Goal: Transaction & Acquisition: Purchase product/service

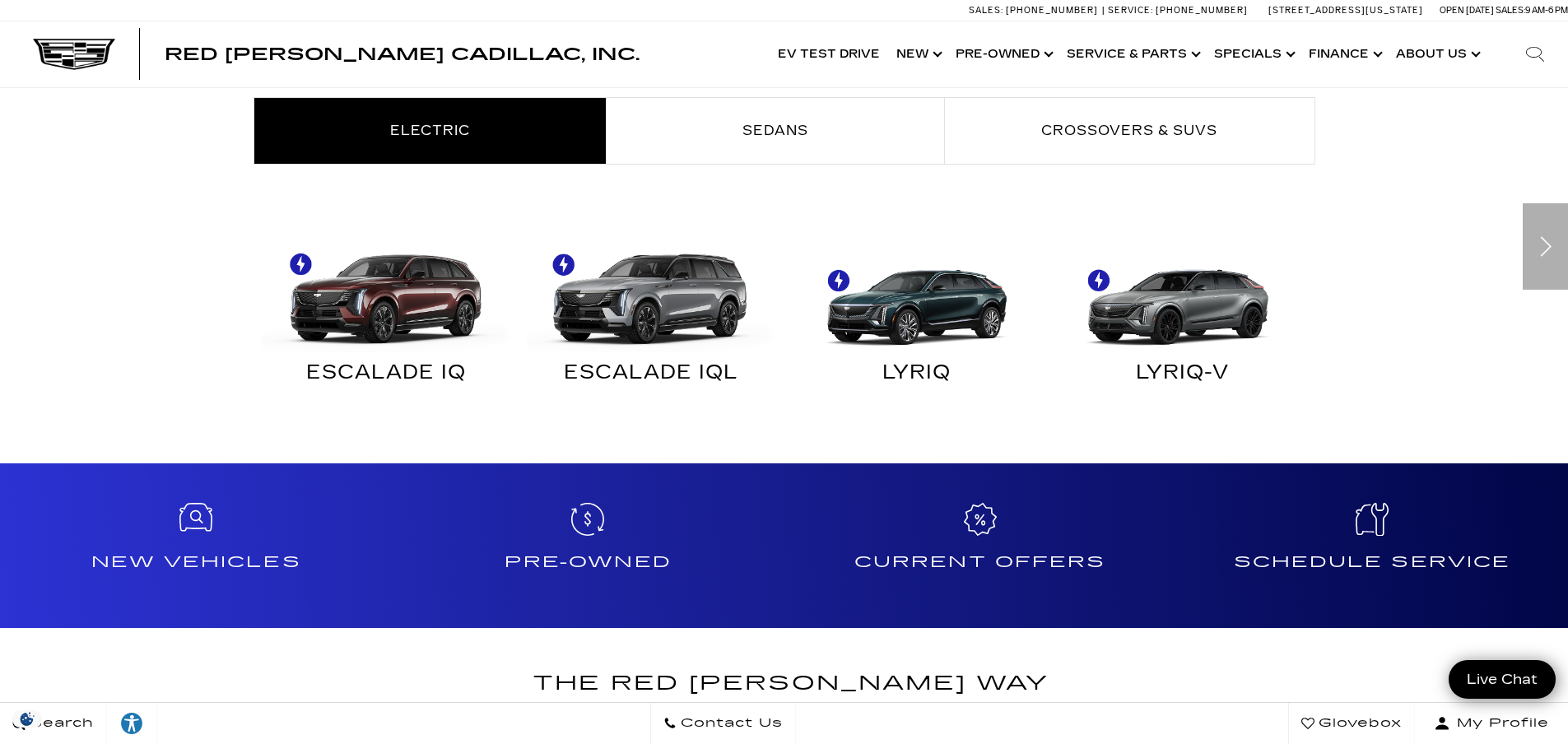
click at [1170, 369] on div "LYRIQ-V" at bounding box center [1182, 376] width 241 height 21
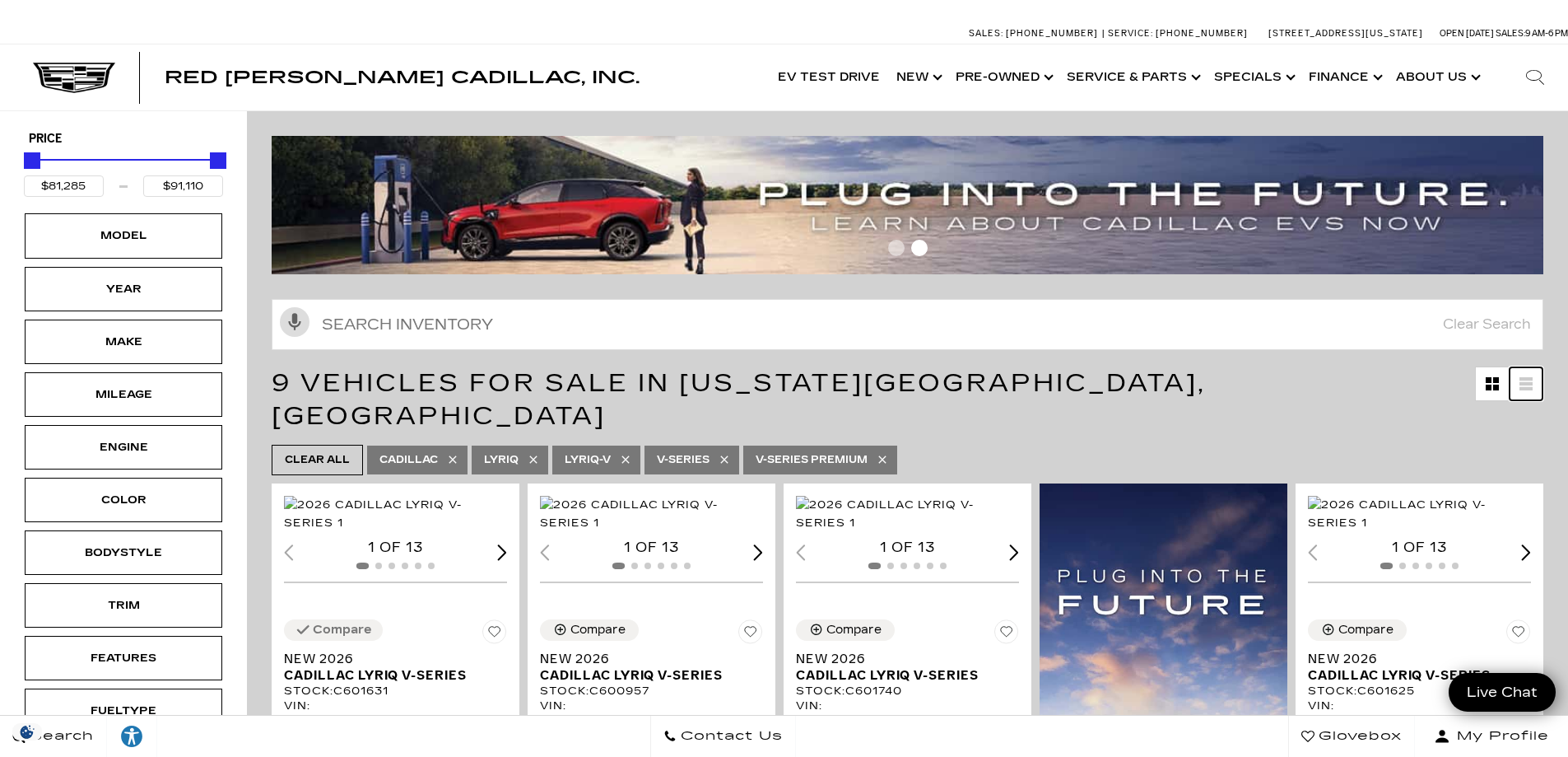
click at [1533, 386] on icon at bounding box center [1525, 388] width 13 height 4
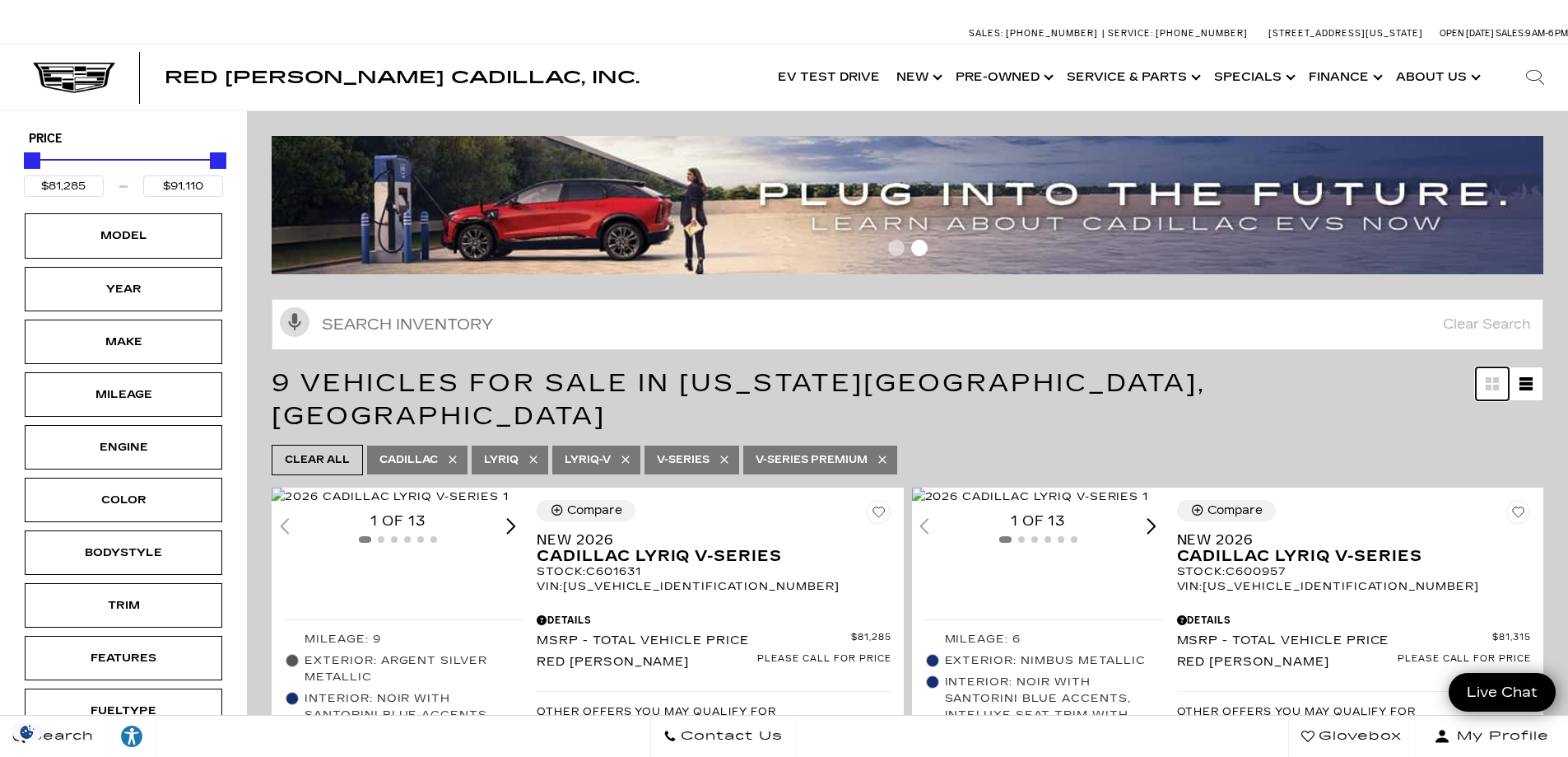
click at [1496, 387] on link "Grid View" at bounding box center [1492, 383] width 33 height 33
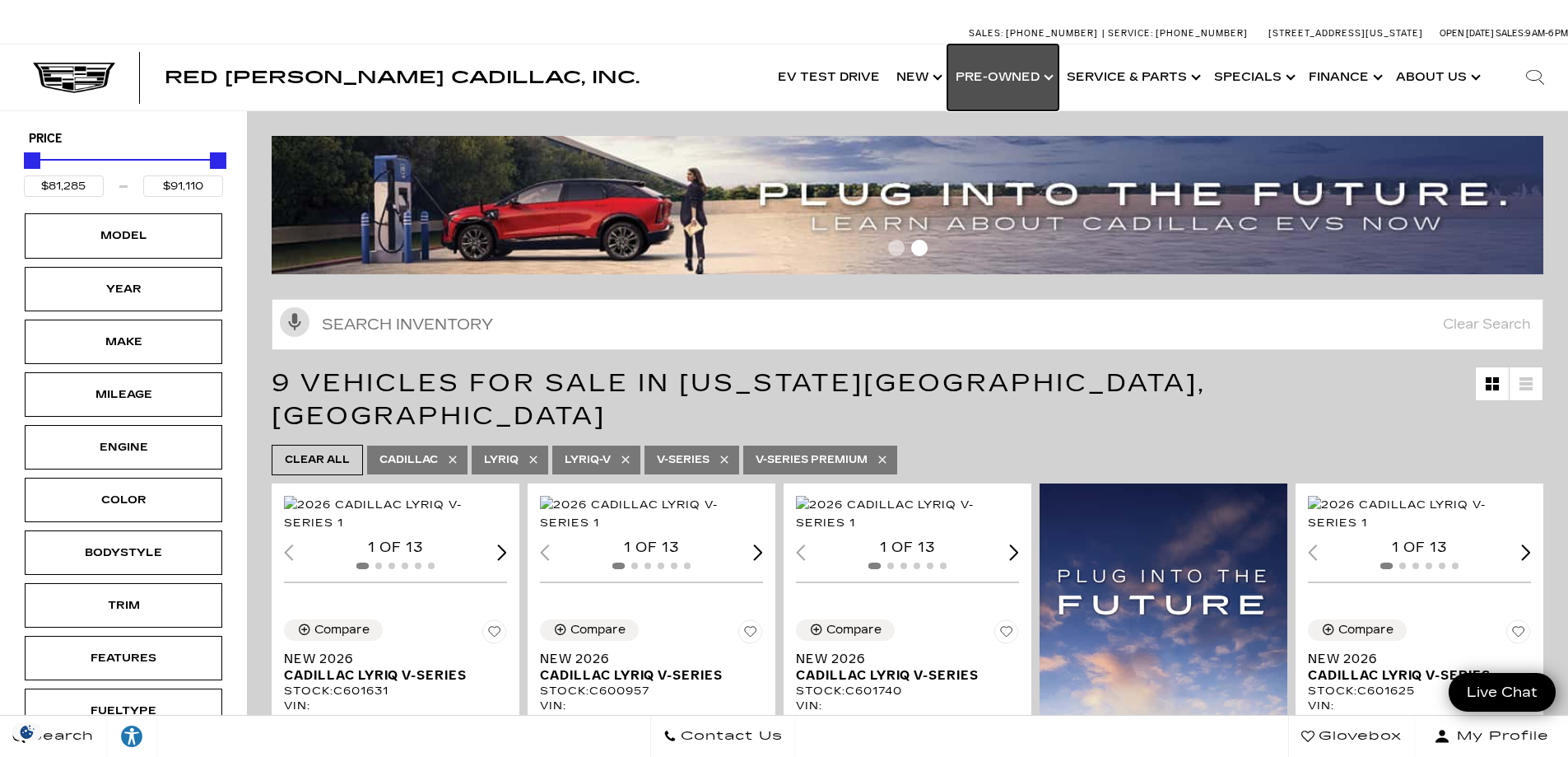
click at [1005, 76] on link "Show Pre-Owned" at bounding box center [1002, 77] width 111 height 66
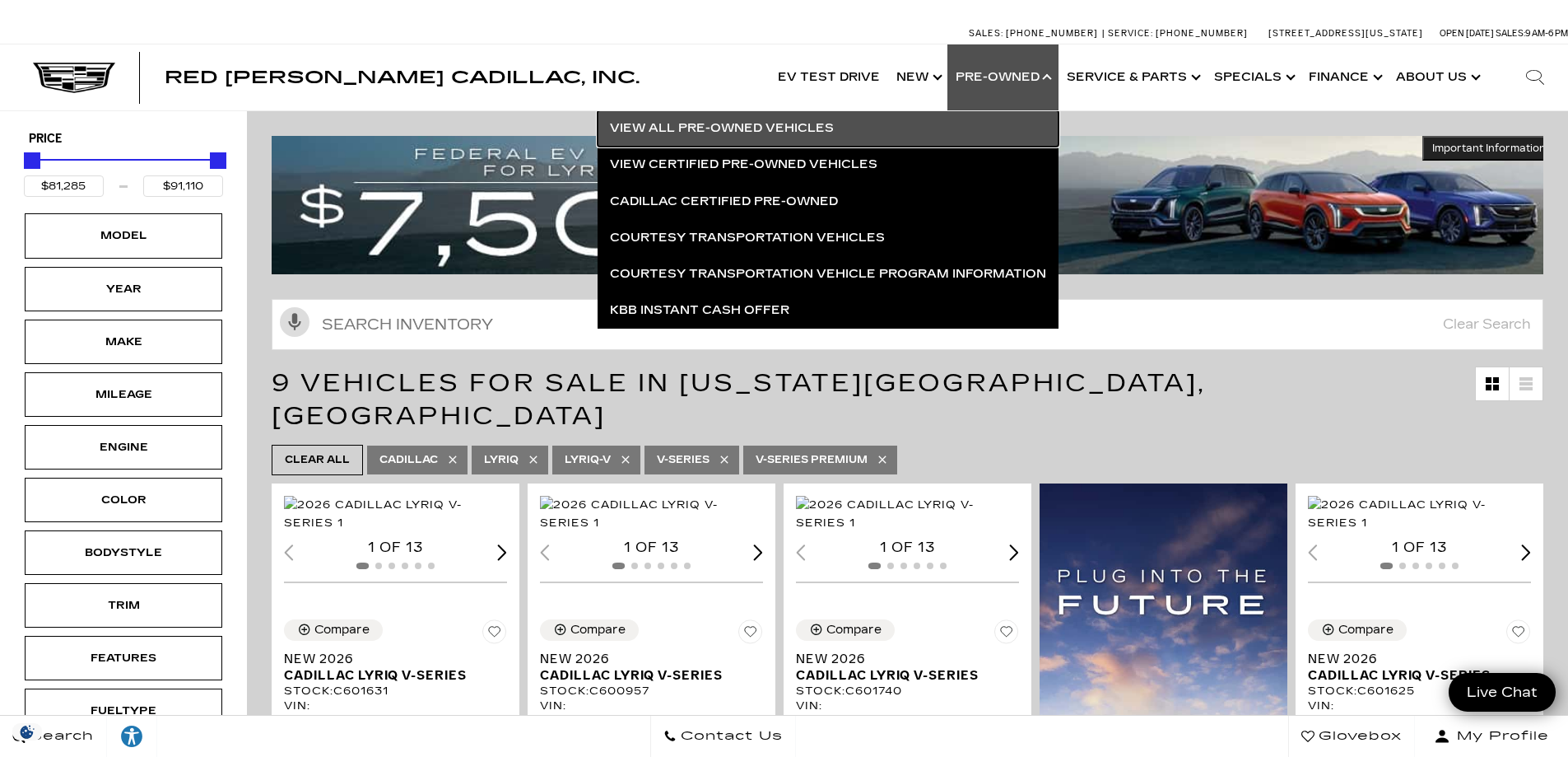
click at [819, 125] on link "View All Pre-Owned Vehicles" at bounding box center [828, 128] width 461 height 36
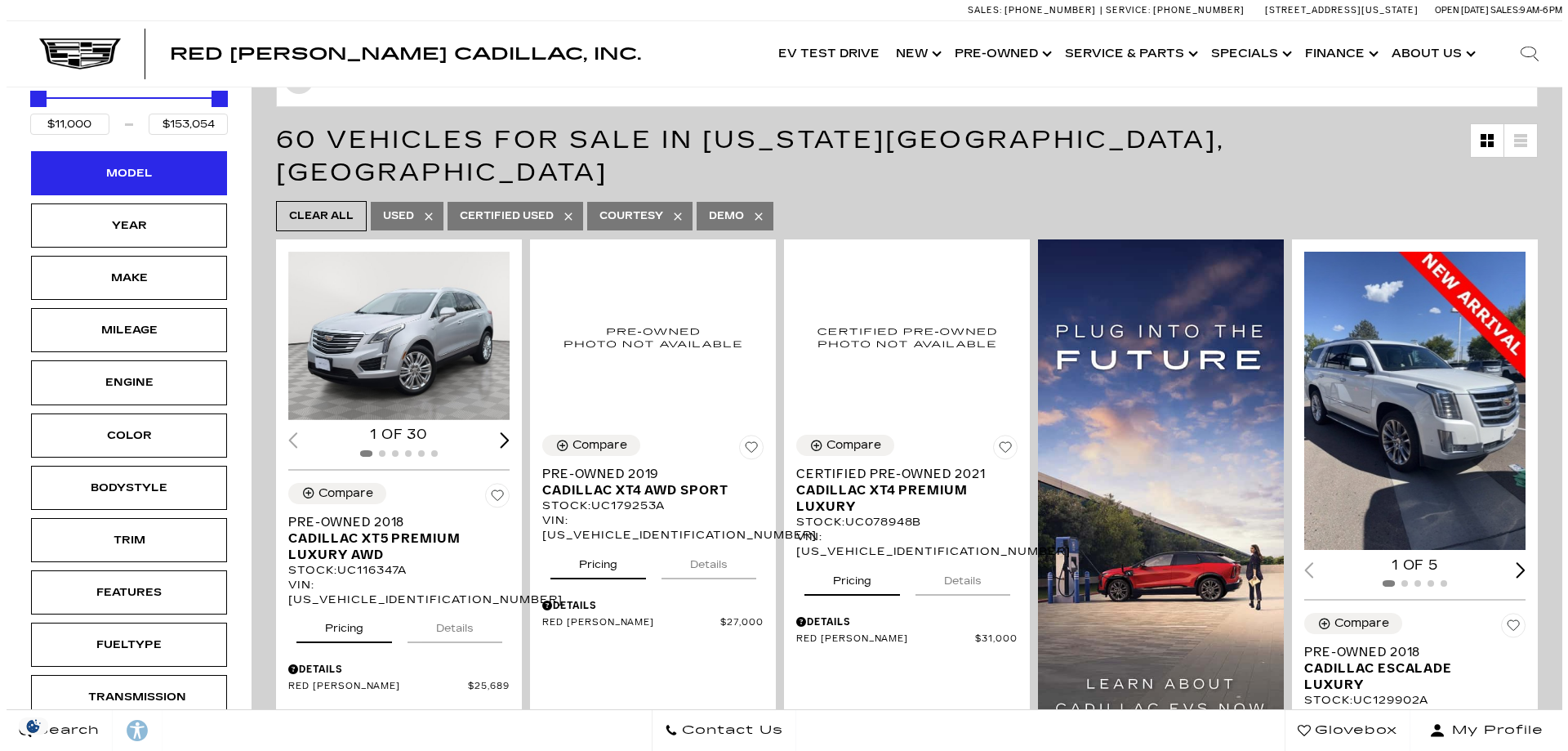
scroll to position [218, 0]
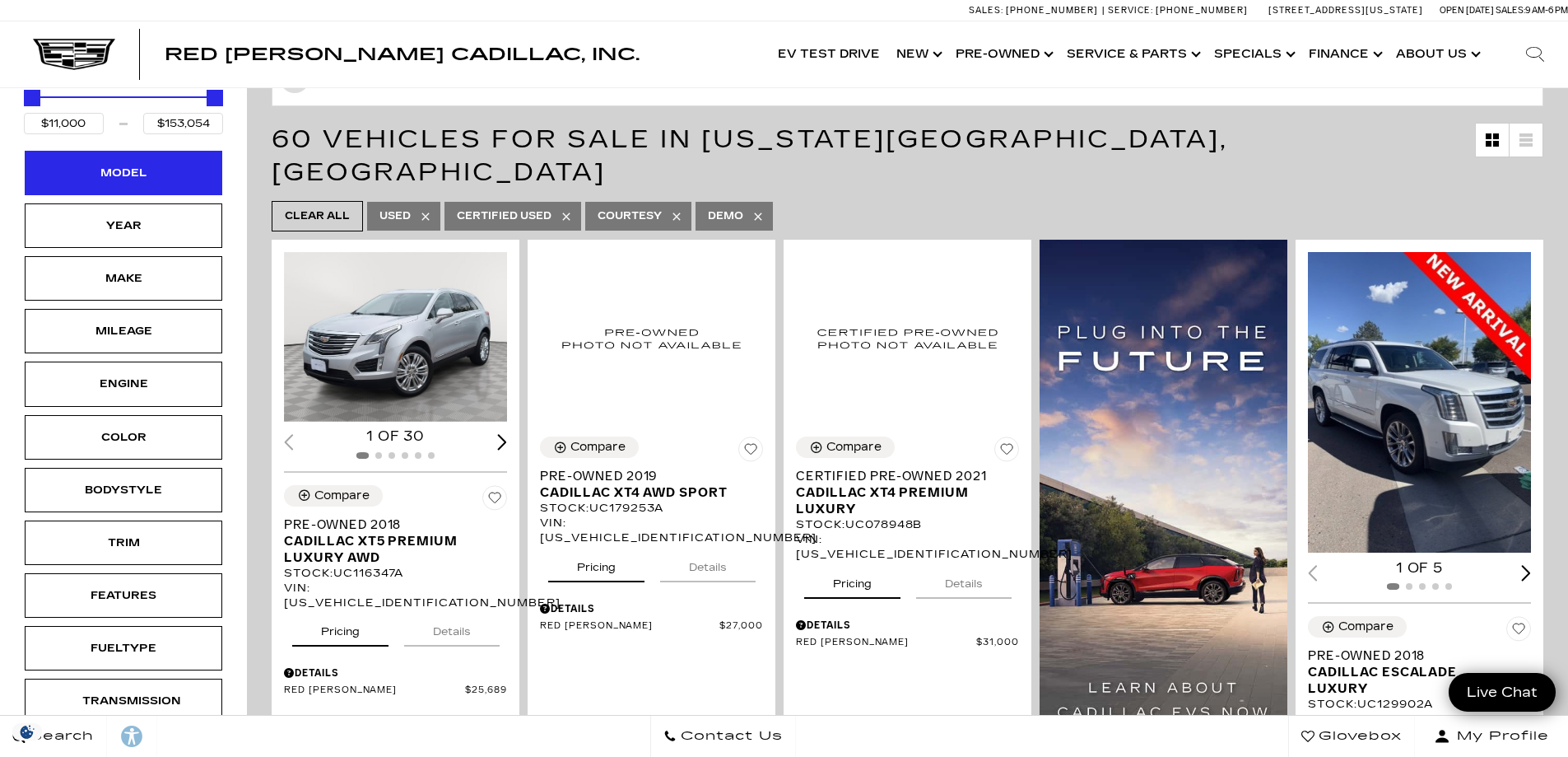
click at [115, 172] on div "Model" at bounding box center [123, 173] width 82 height 18
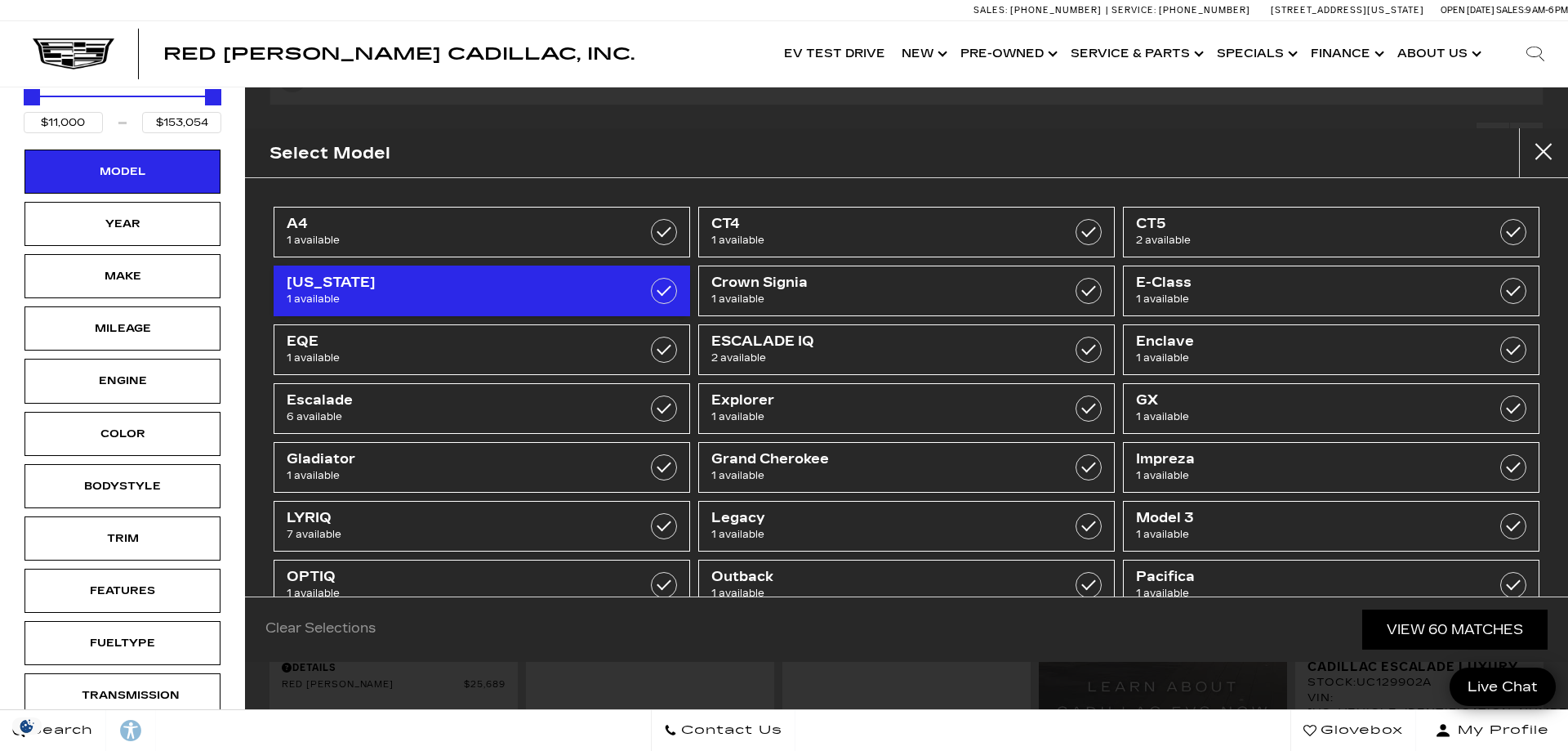
scroll to position [0, 0]
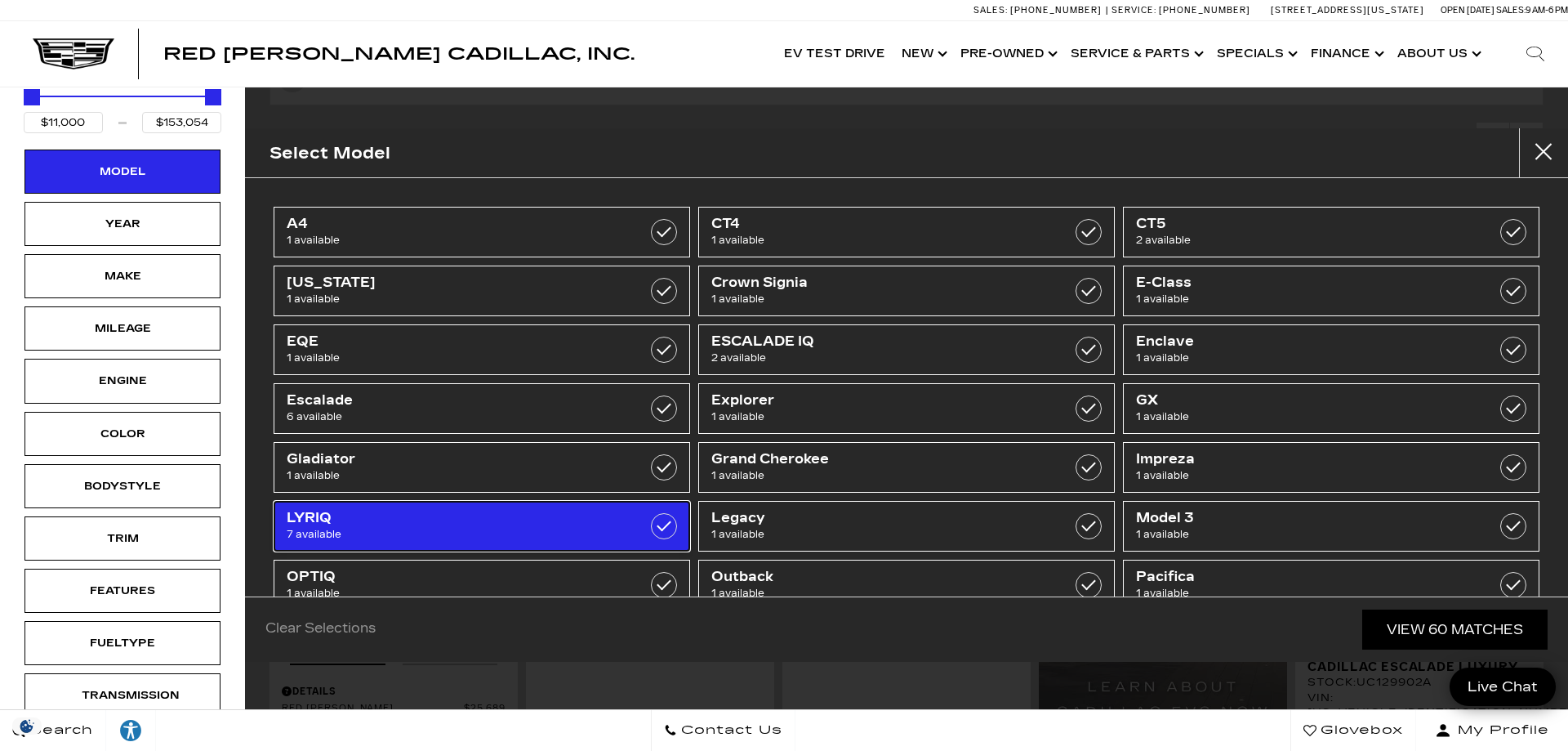
click at [662, 531] on label at bounding box center [664, 526] width 26 height 26
type input "$39,985"
type input "$72,740"
checkbox input "true"
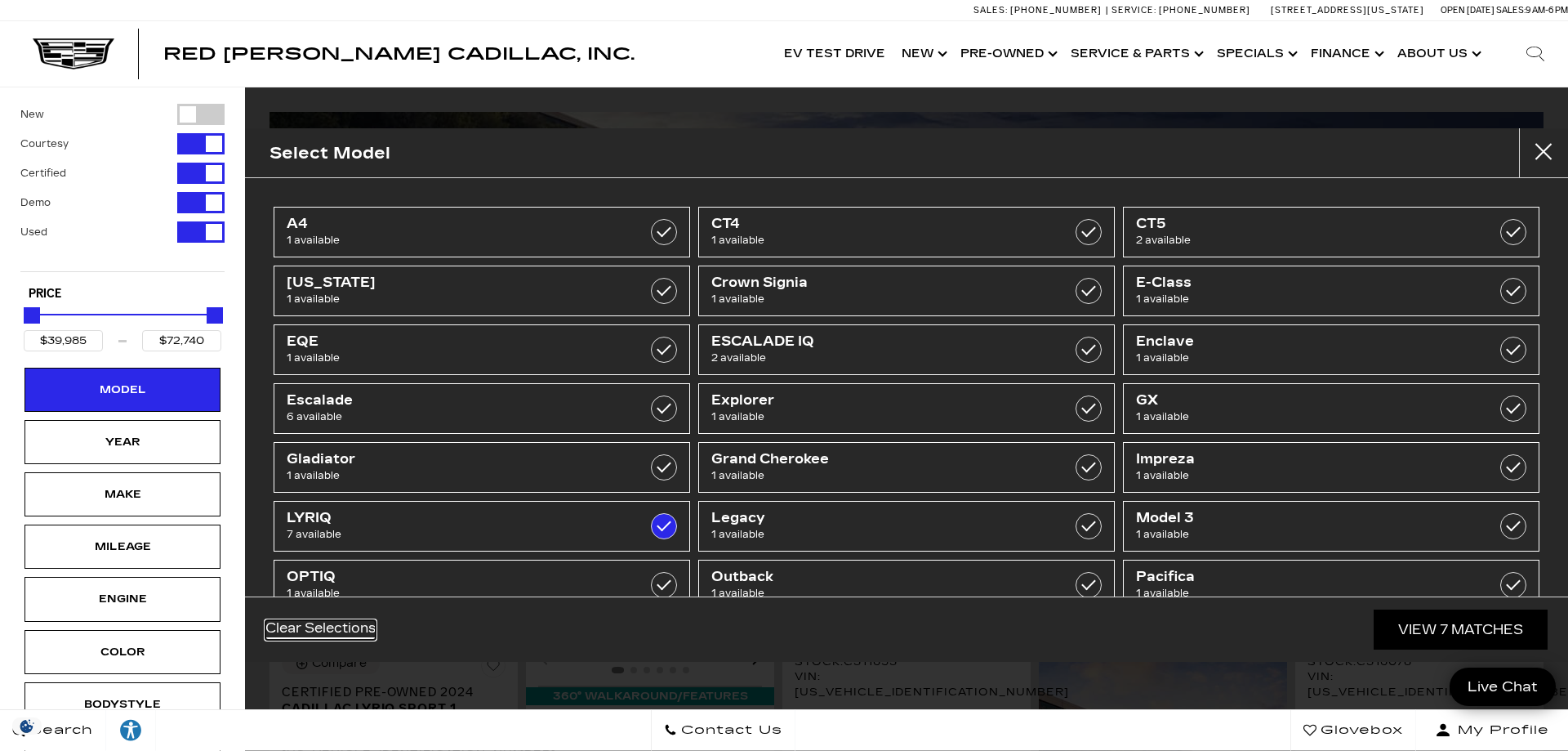
click at [357, 632] on link "Clear Selections" at bounding box center [320, 630] width 110 height 19
type input "$11,000"
type input "$153,054"
checkbox input "false"
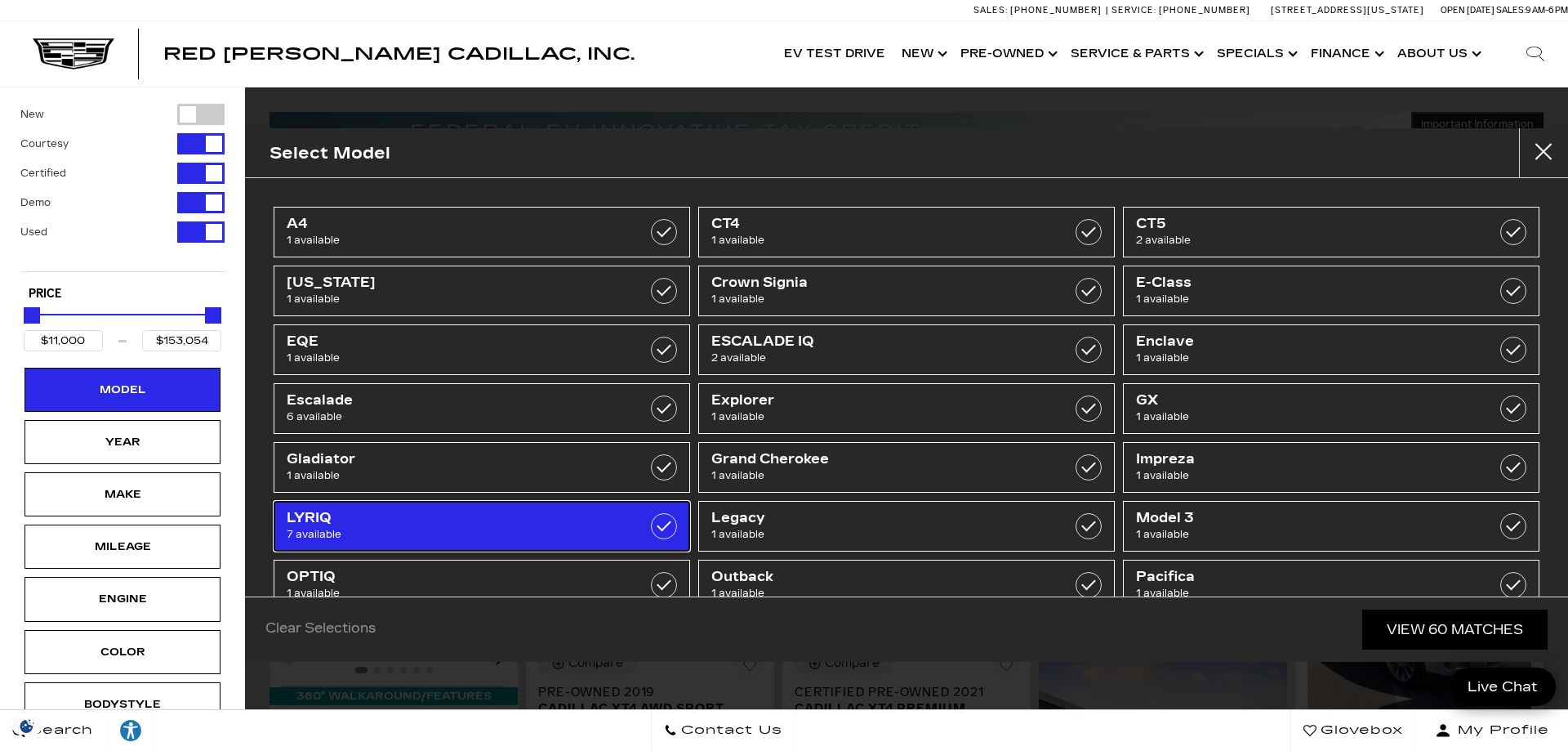
click at [605, 522] on span "LYRIQ" at bounding box center [452, 518] width 332 height 17
type input "$39,985"
type input "$72,740"
checkbox input "true"
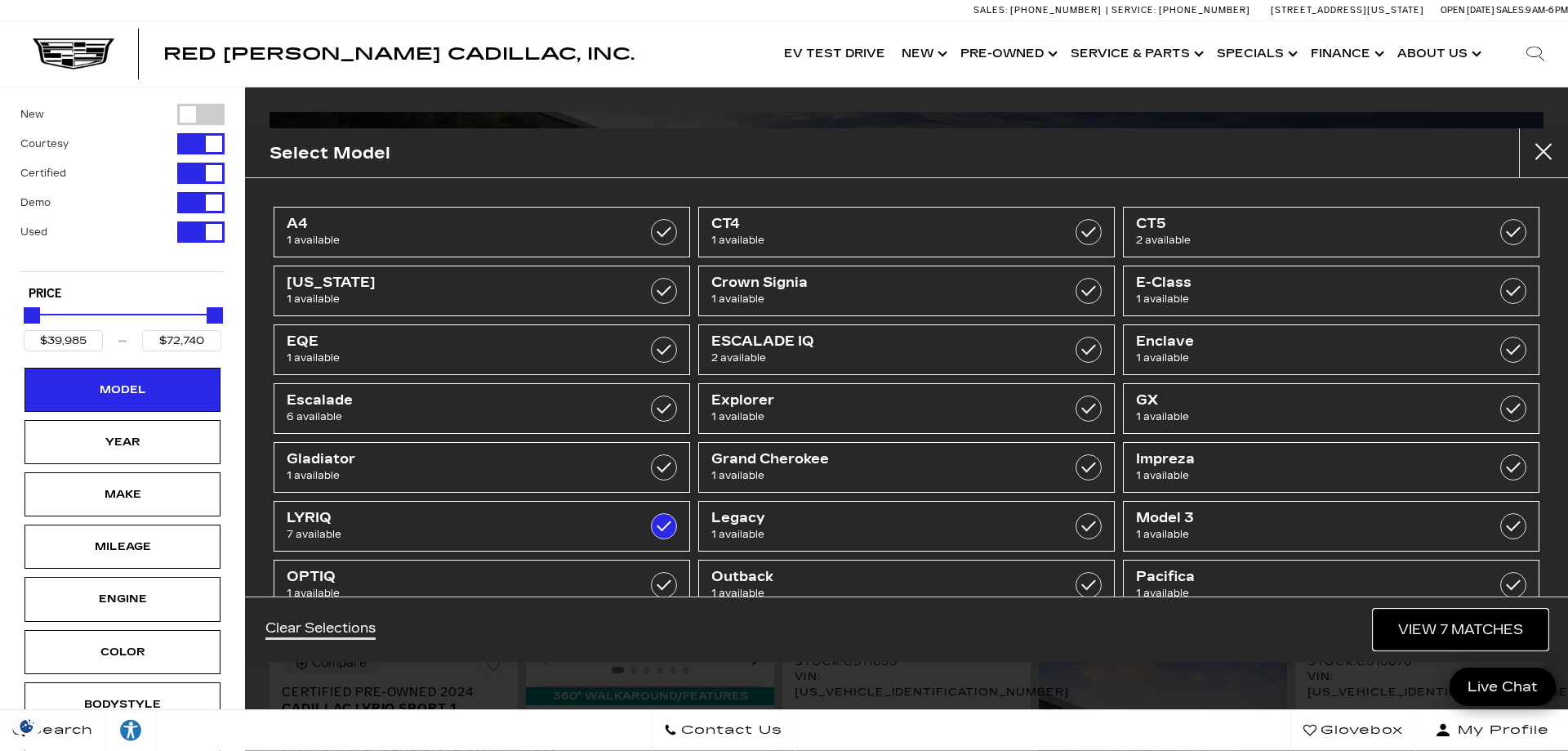
click at [1467, 632] on link "View 7 Matches" at bounding box center [1461, 629] width 174 height 40
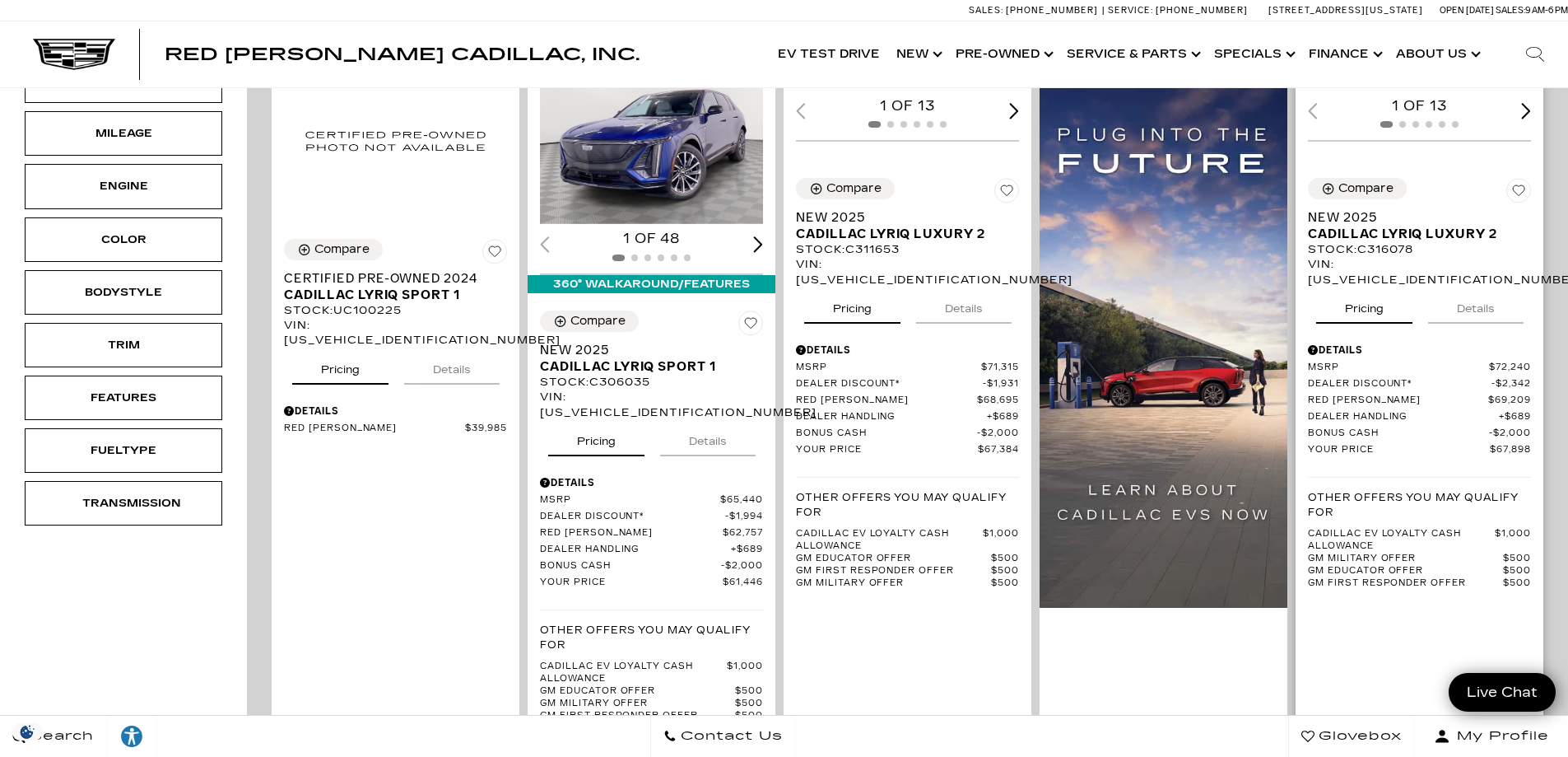
scroll to position [384, 0]
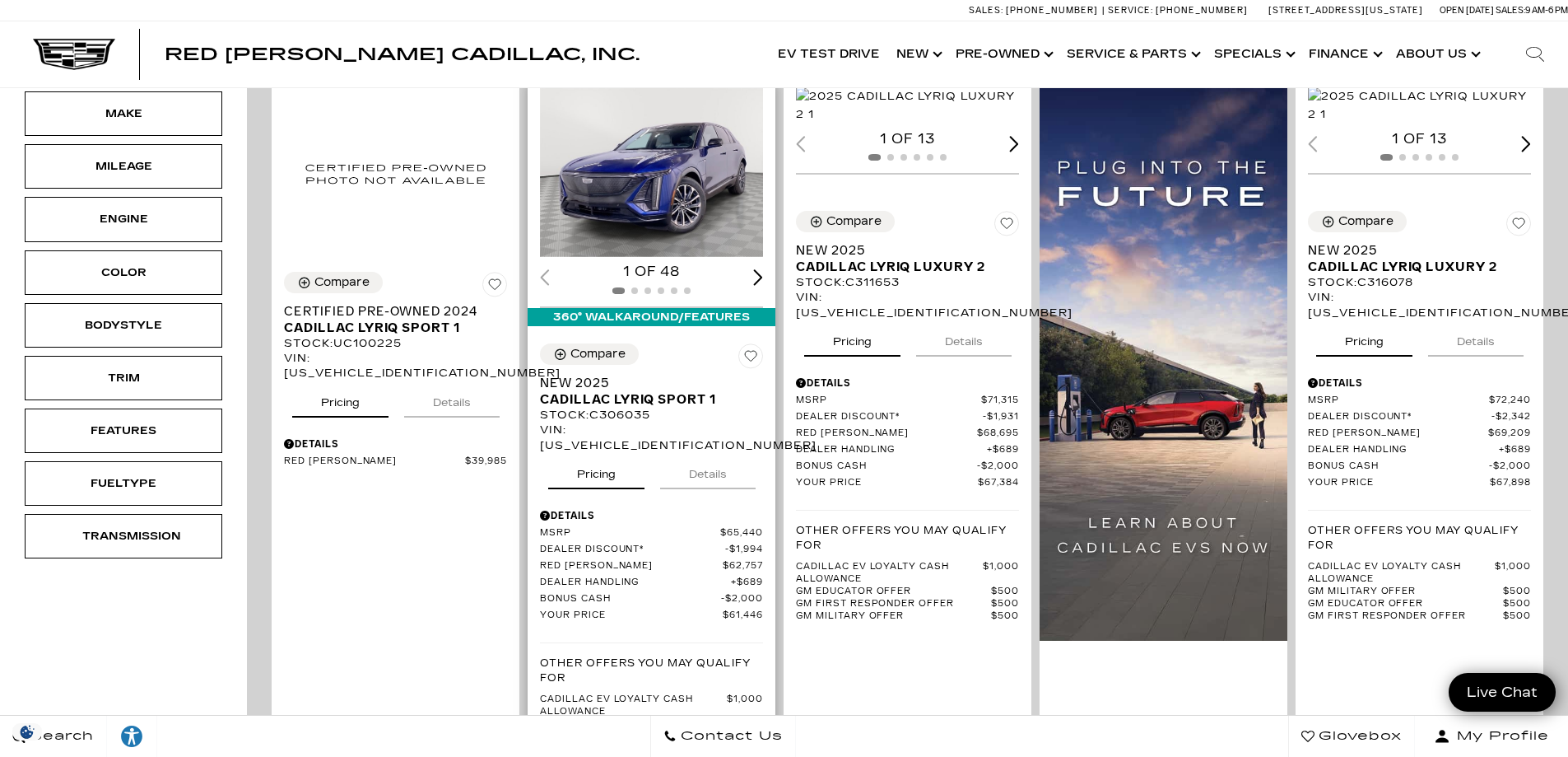
click at [618, 153] on img "1 / 2" at bounding box center [653, 171] width 225 height 170
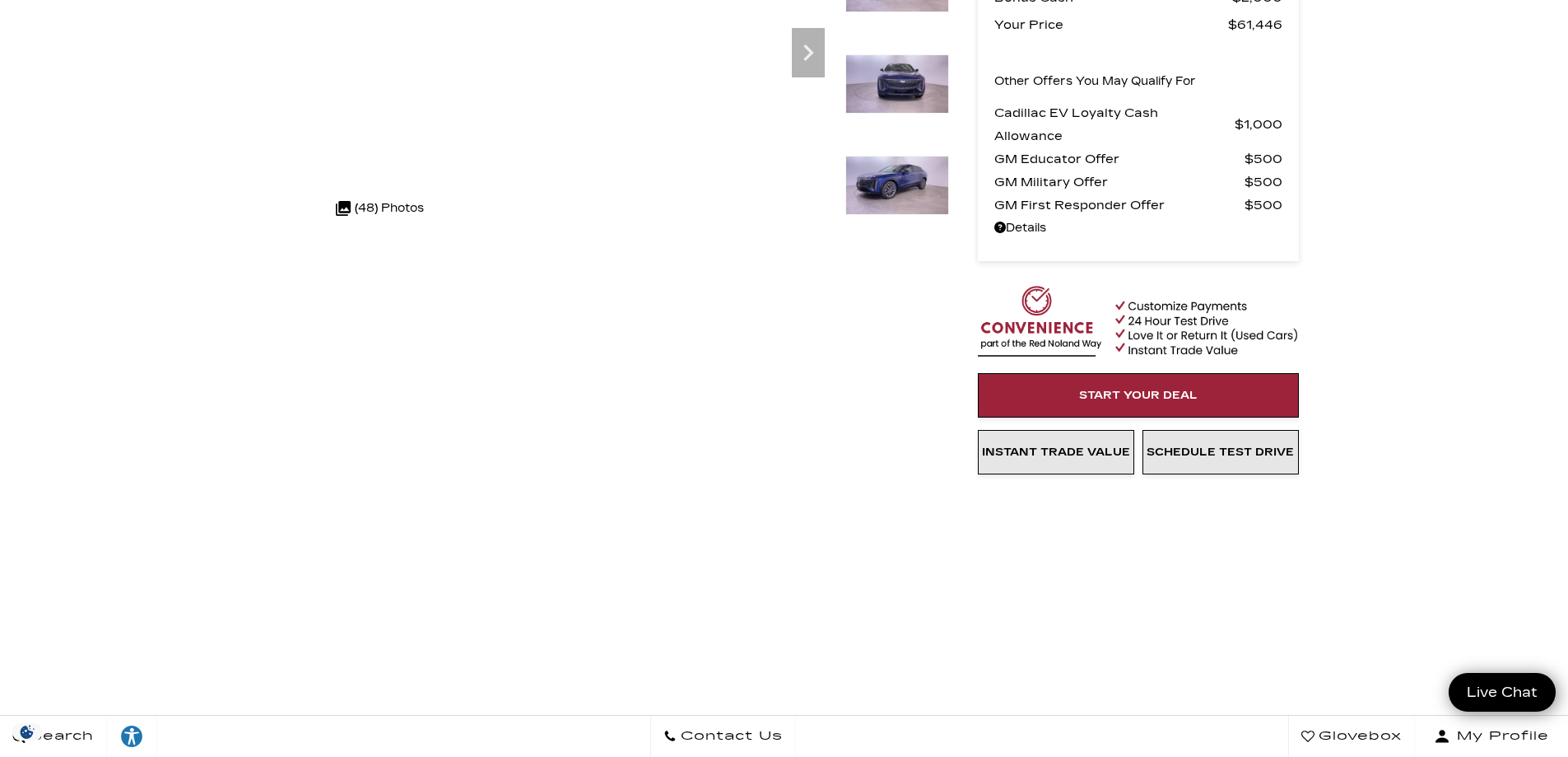
scroll to position [32, 0]
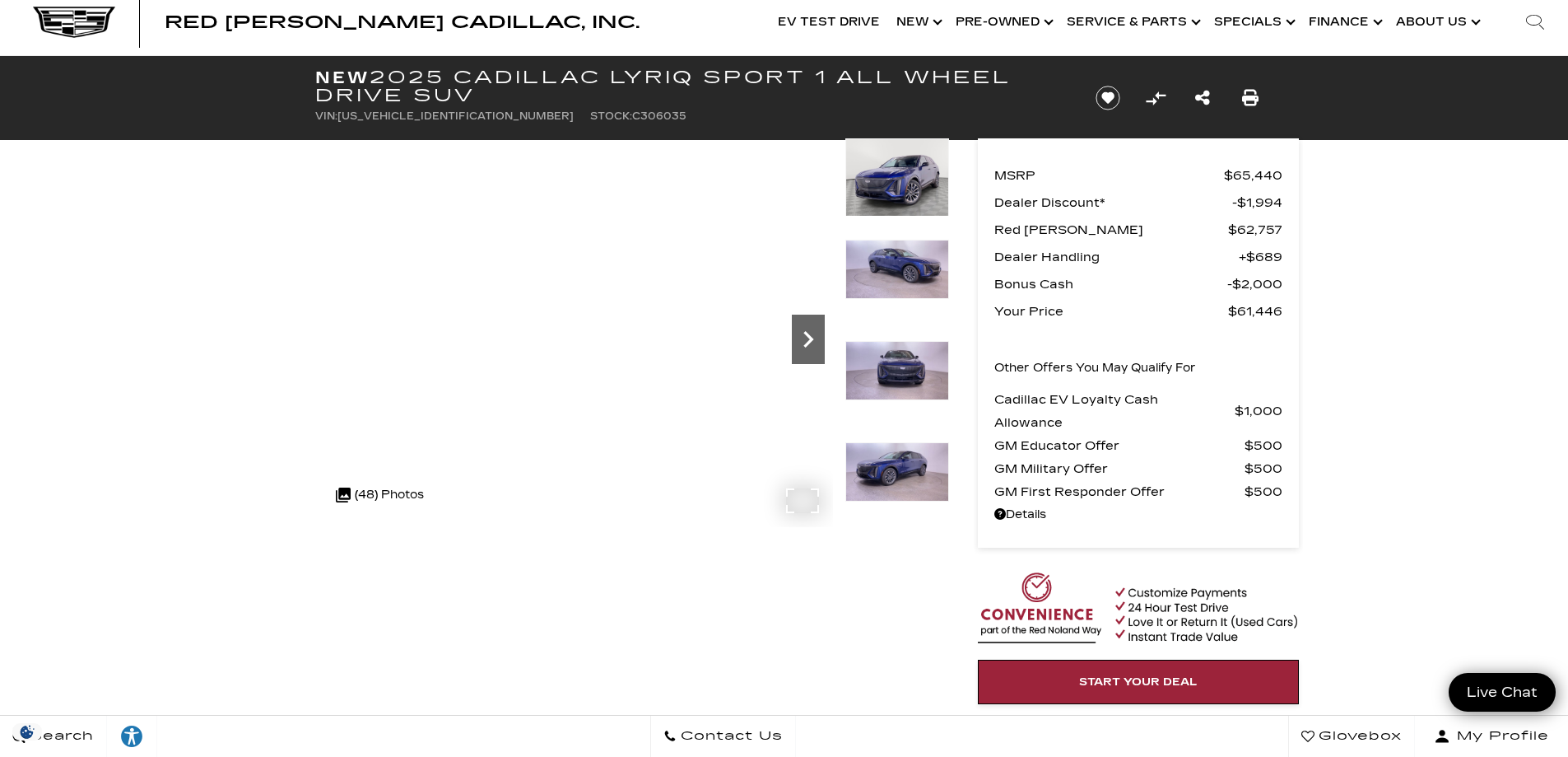
click at [807, 342] on icon "Next" at bounding box center [808, 339] width 33 height 33
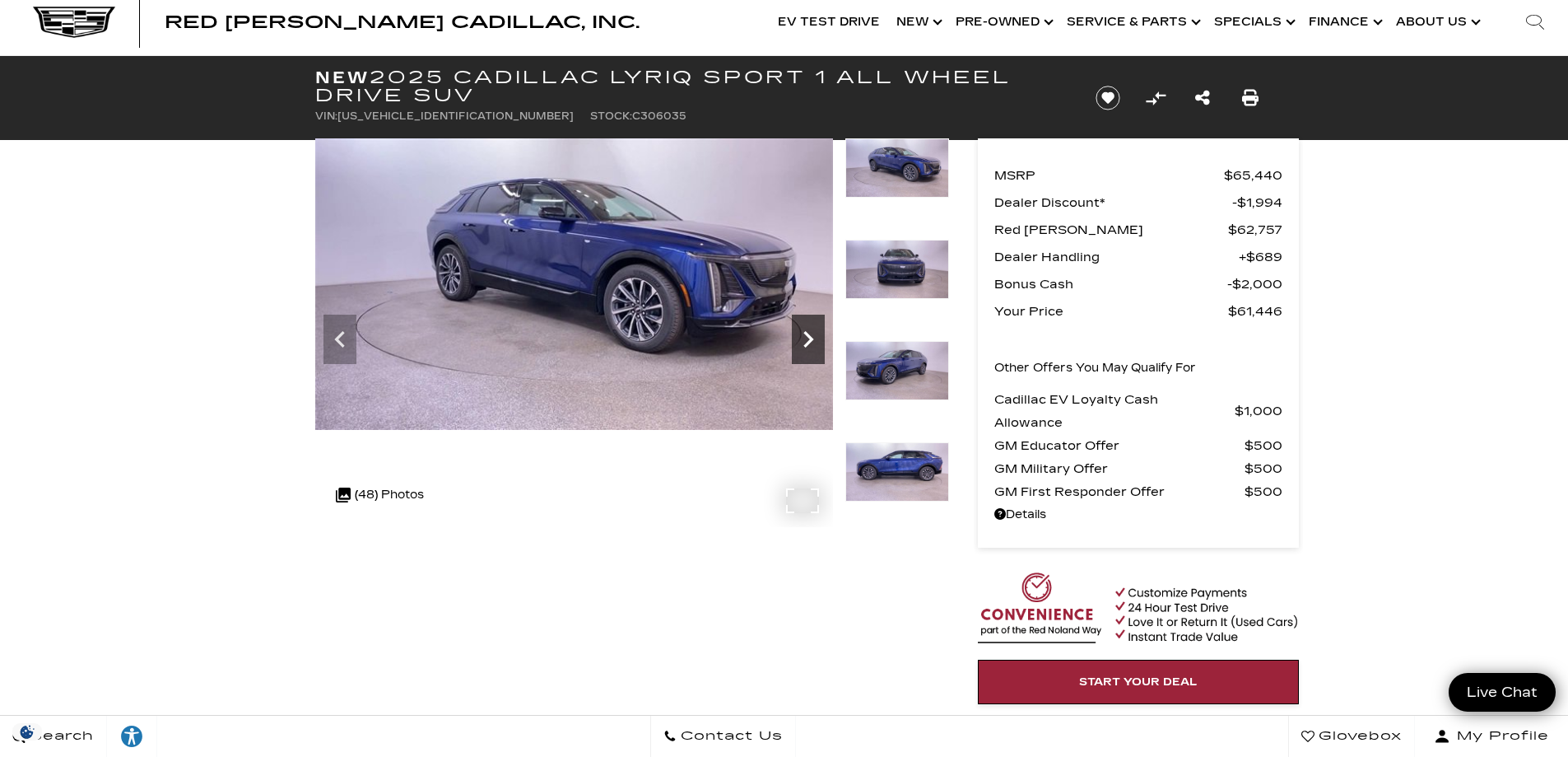
click at [807, 340] on icon "Next" at bounding box center [808, 339] width 33 height 33
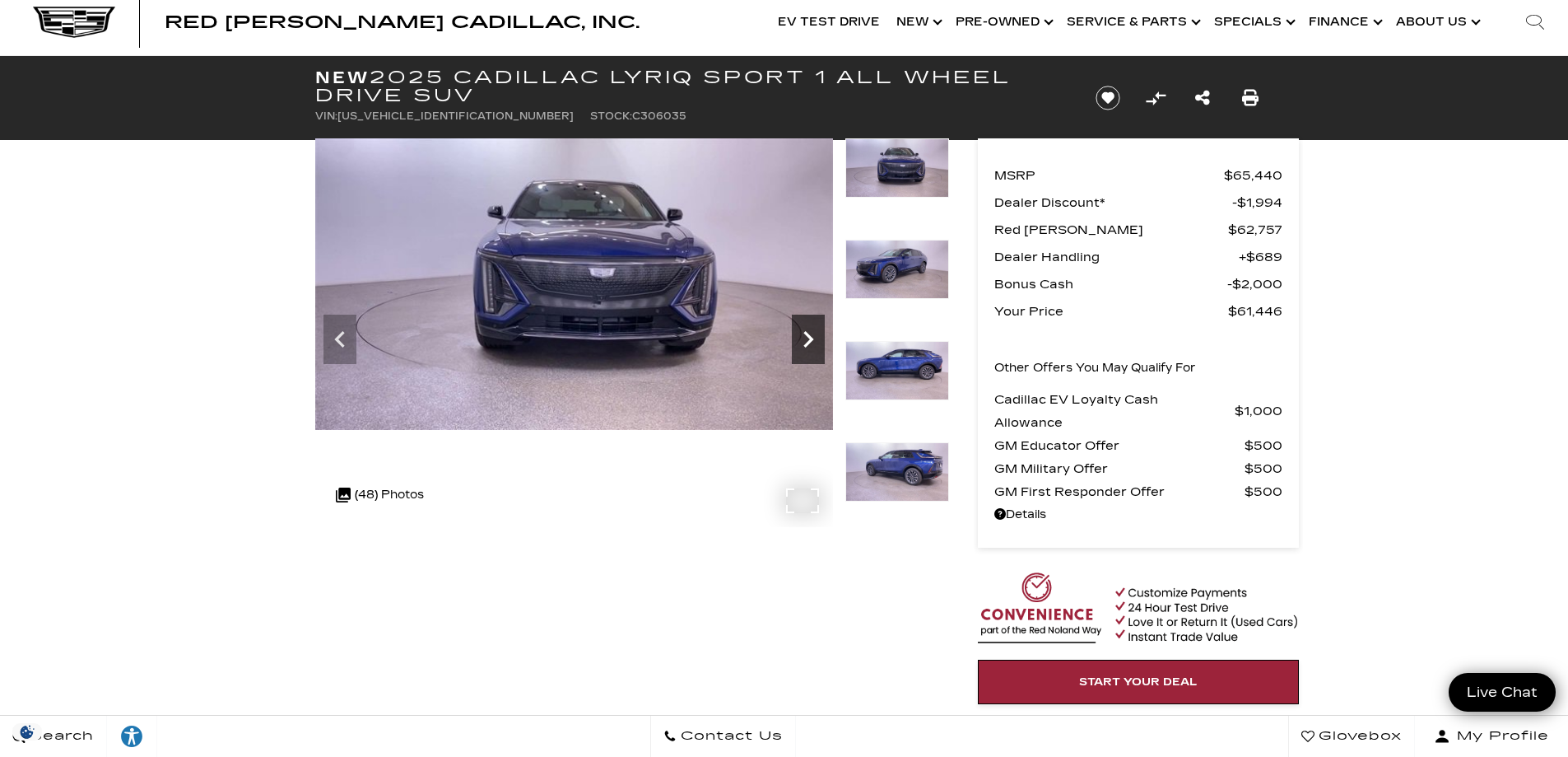
click at [807, 339] on icon "Next" at bounding box center [808, 339] width 33 height 33
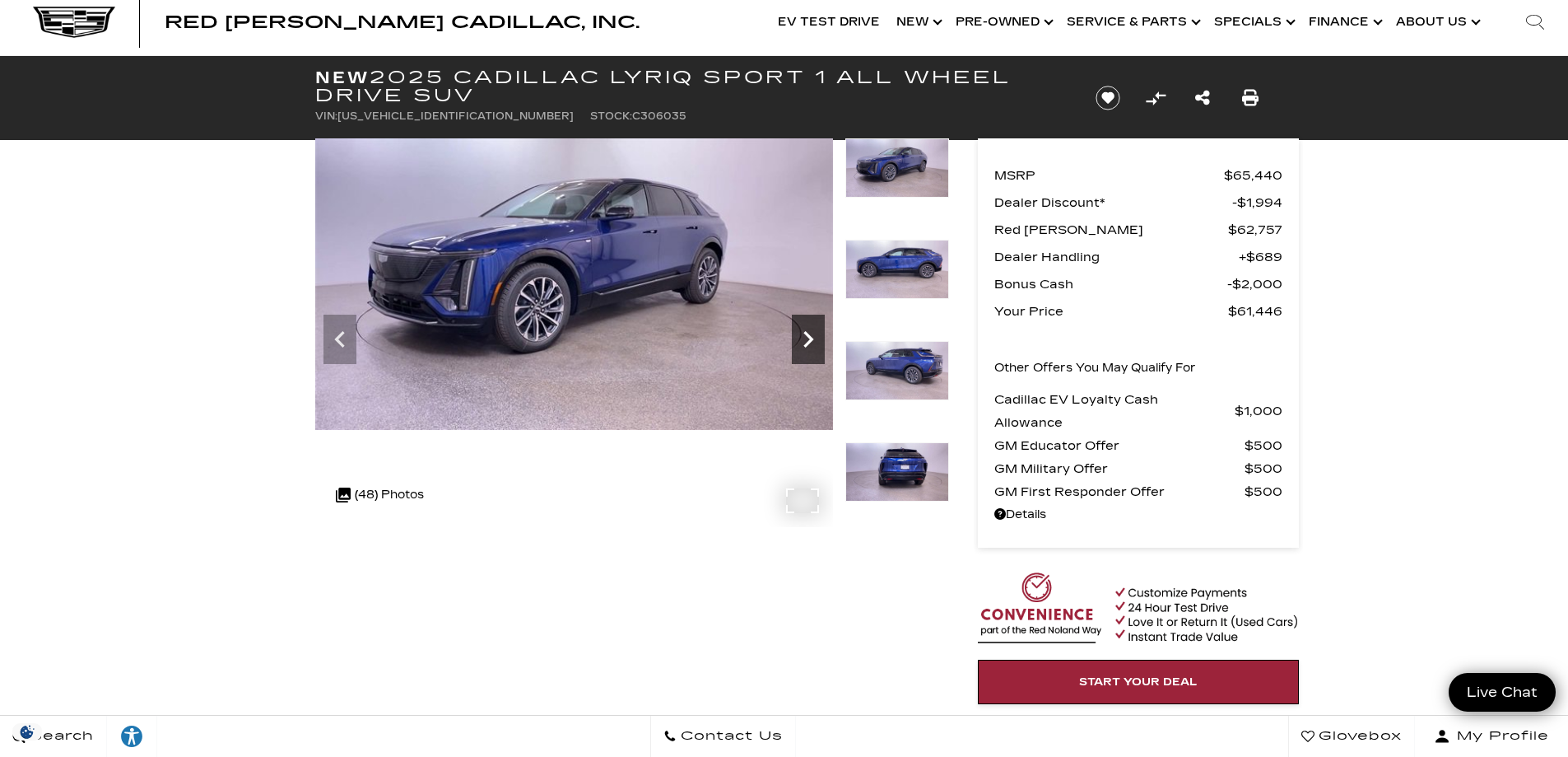
click at [807, 340] on icon "Next" at bounding box center [808, 339] width 33 height 33
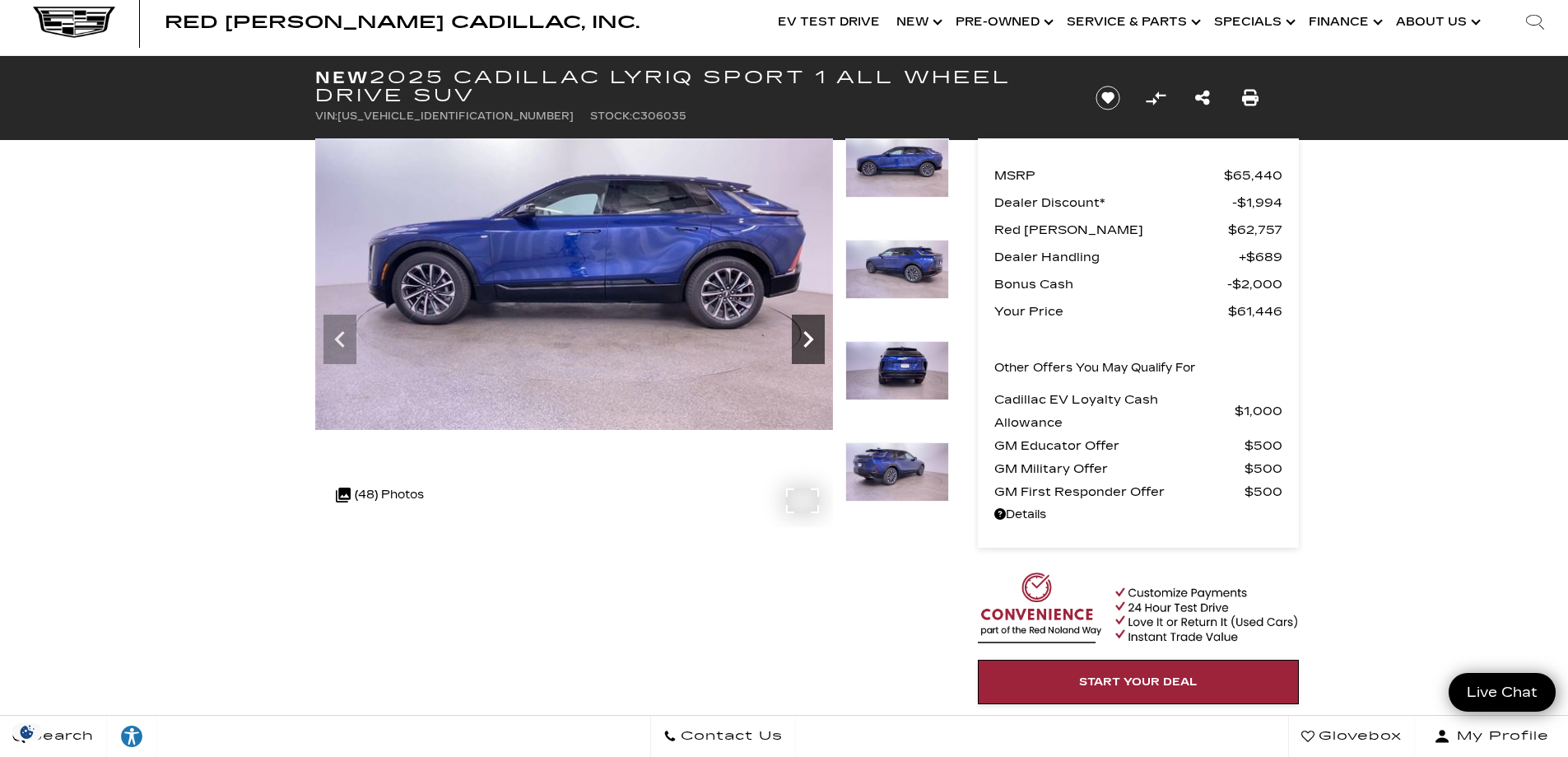
click at [807, 340] on icon "Next" at bounding box center [808, 339] width 33 height 33
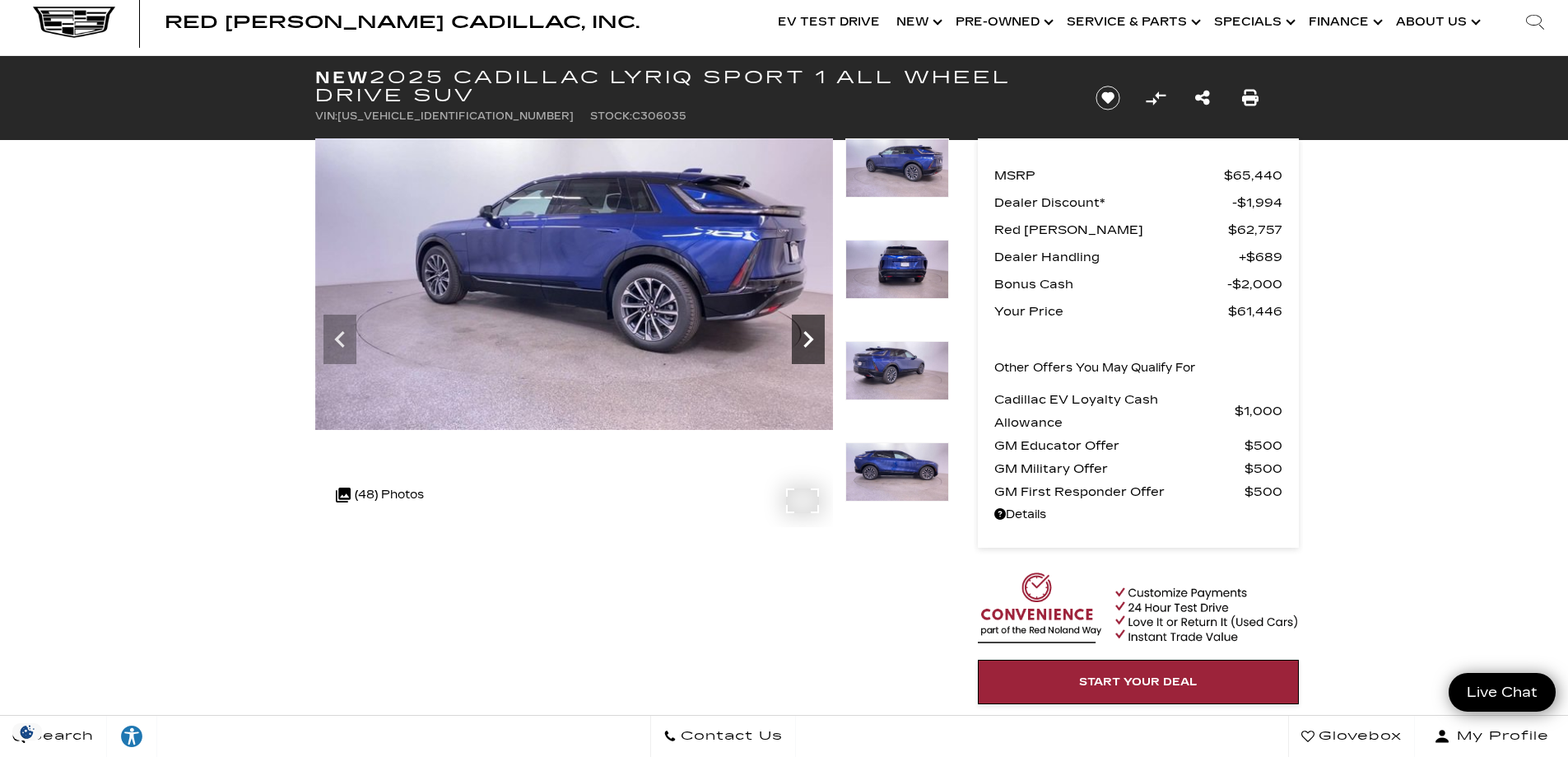
click at [807, 340] on icon "Next" at bounding box center [808, 339] width 33 height 33
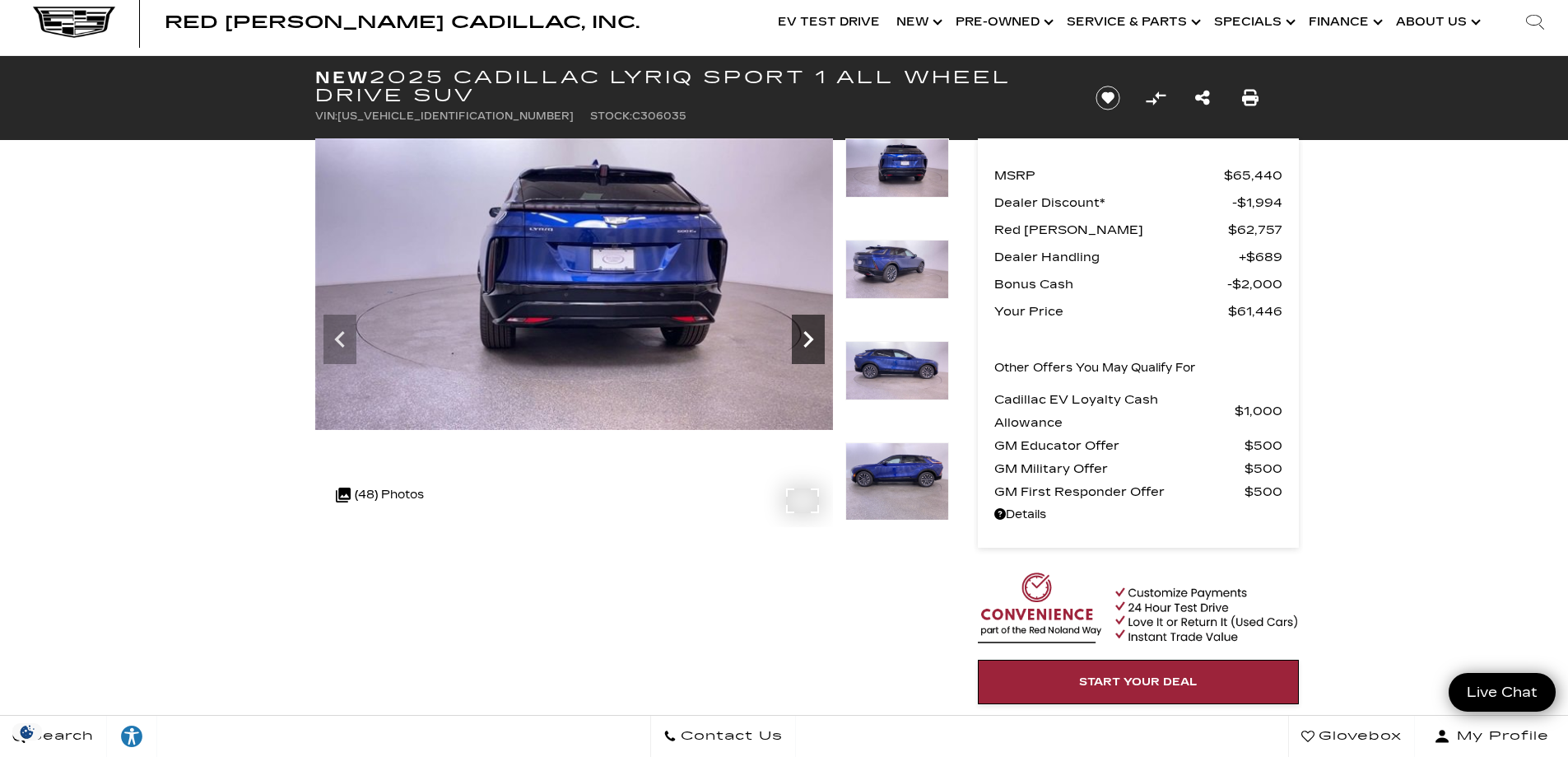
click at [807, 340] on icon "Next" at bounding box center [808, 339] width 33 height 33
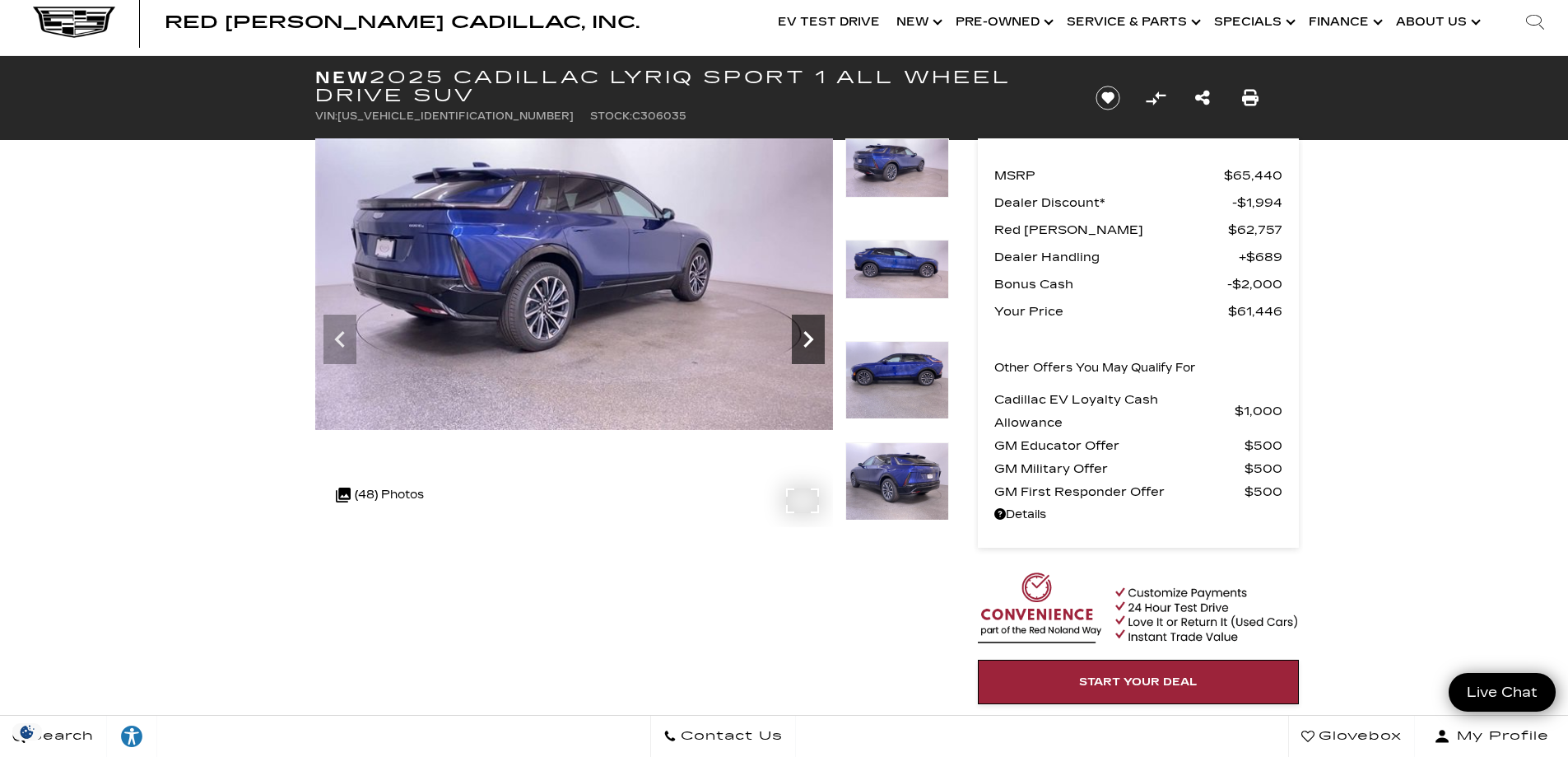
click at [807, 340] on icon "Next" at bounding box center [808, 339] width 33 height 33
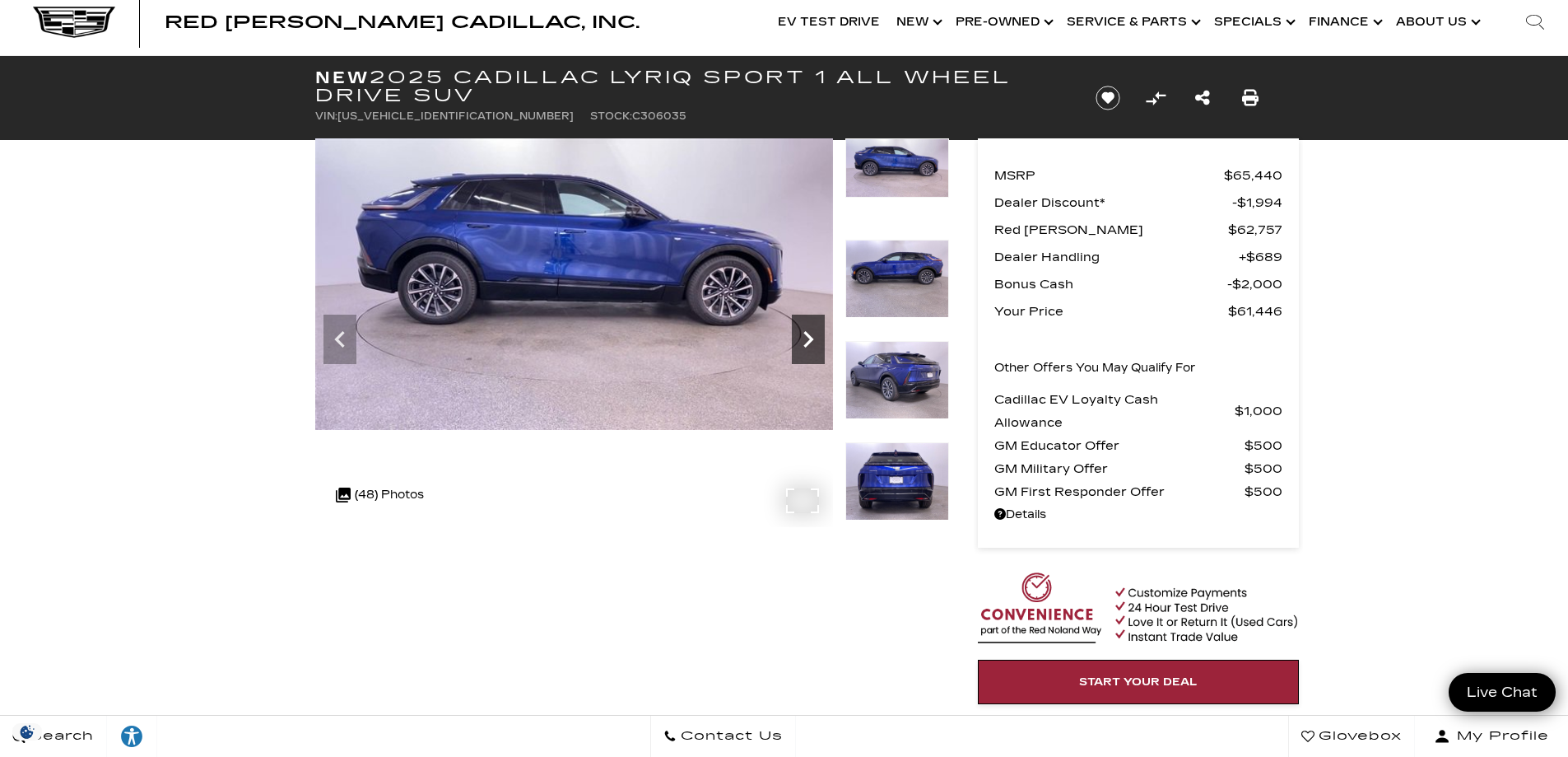
click at [807, 340] on icon "Next" at bounding box center [808, 339] width 33 height 33
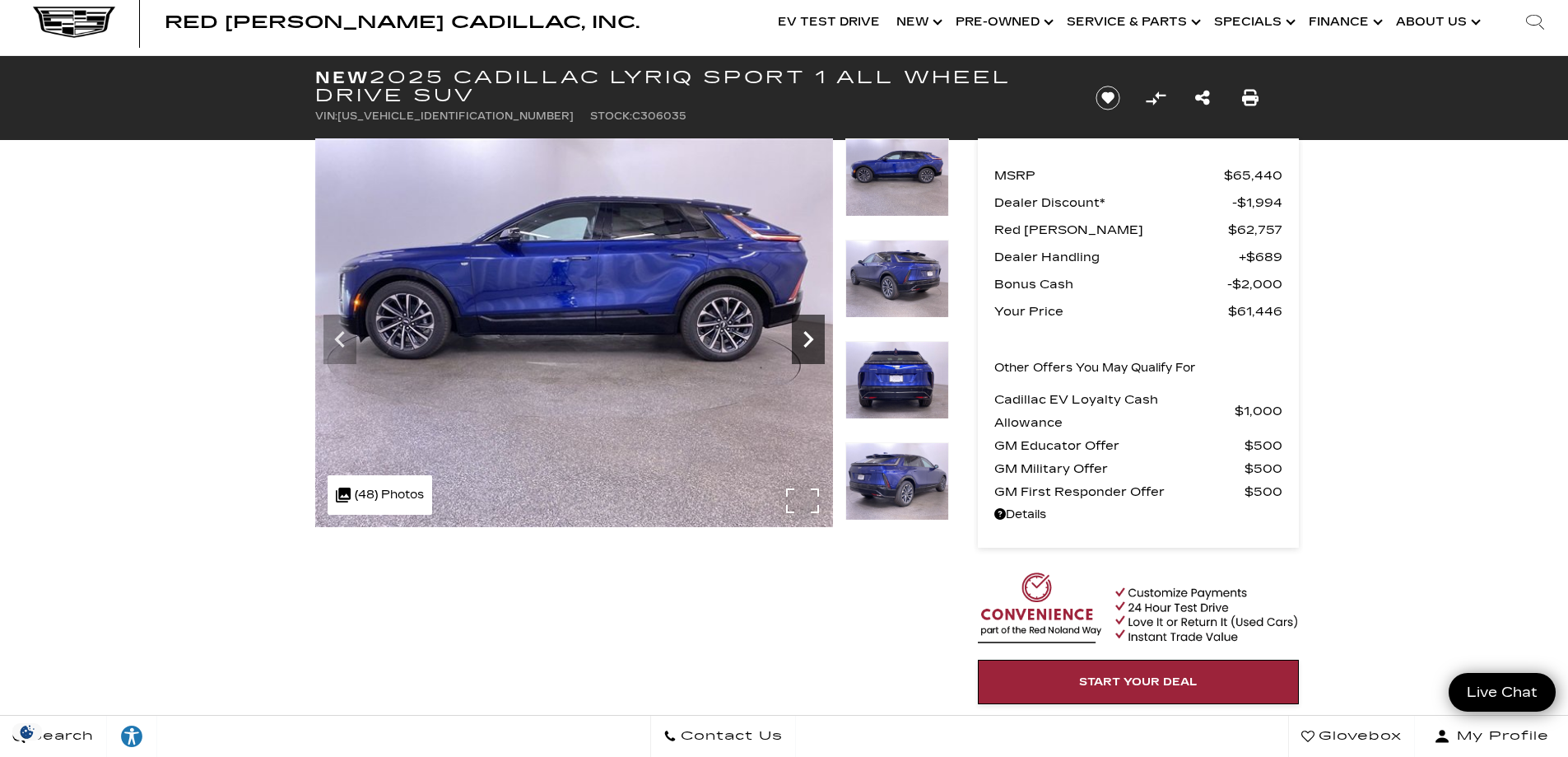
click at [807, 340] on icon "Next" at bounding box center [808, 339] width 33 height 33
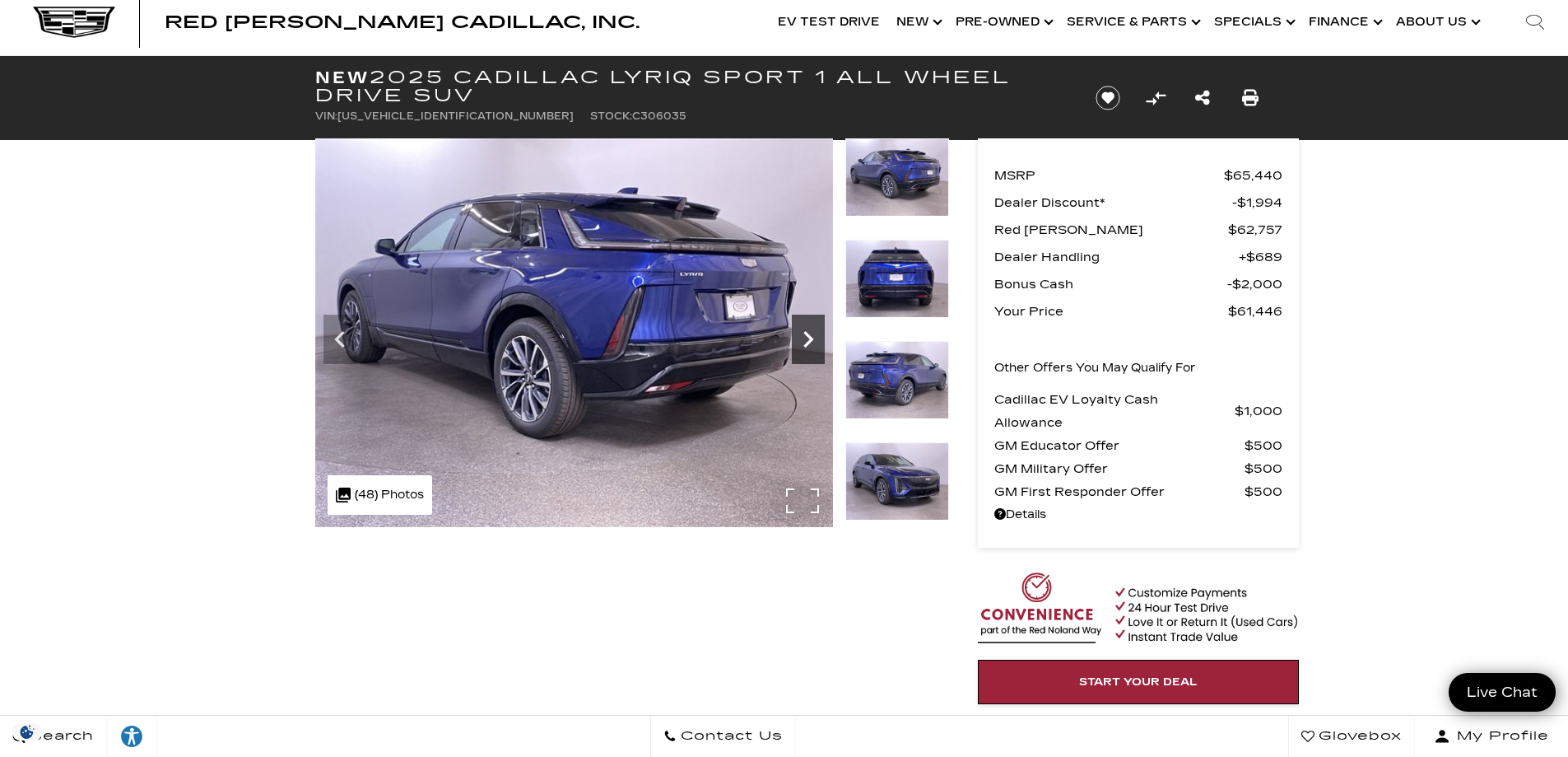
click at [807, 340] on icon "Next" at bounding box center [808, 339] width 33 height 33
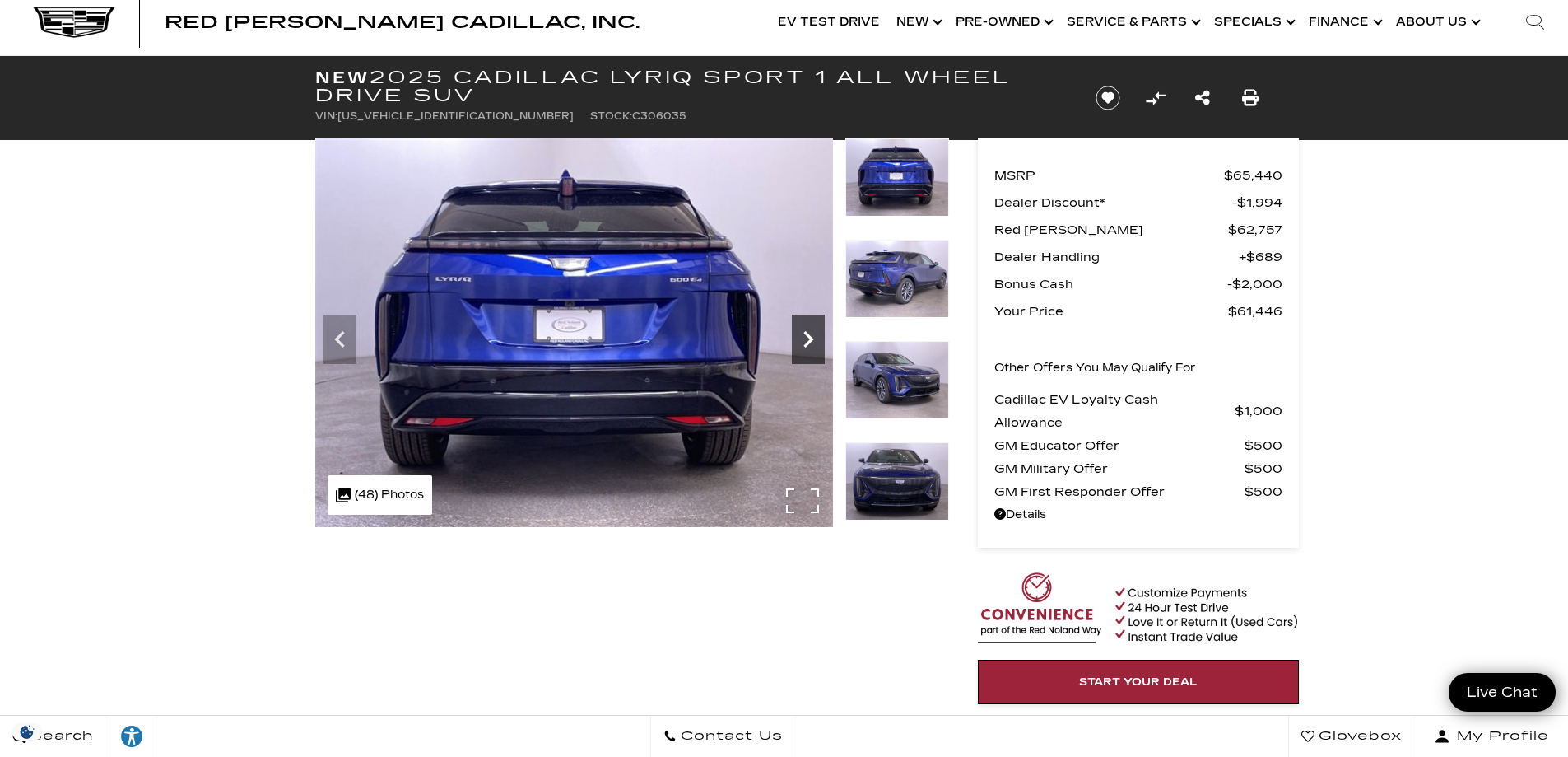
click at [807, 340] on icon "Next" at bounding box center [808, 339] width 33 height 33
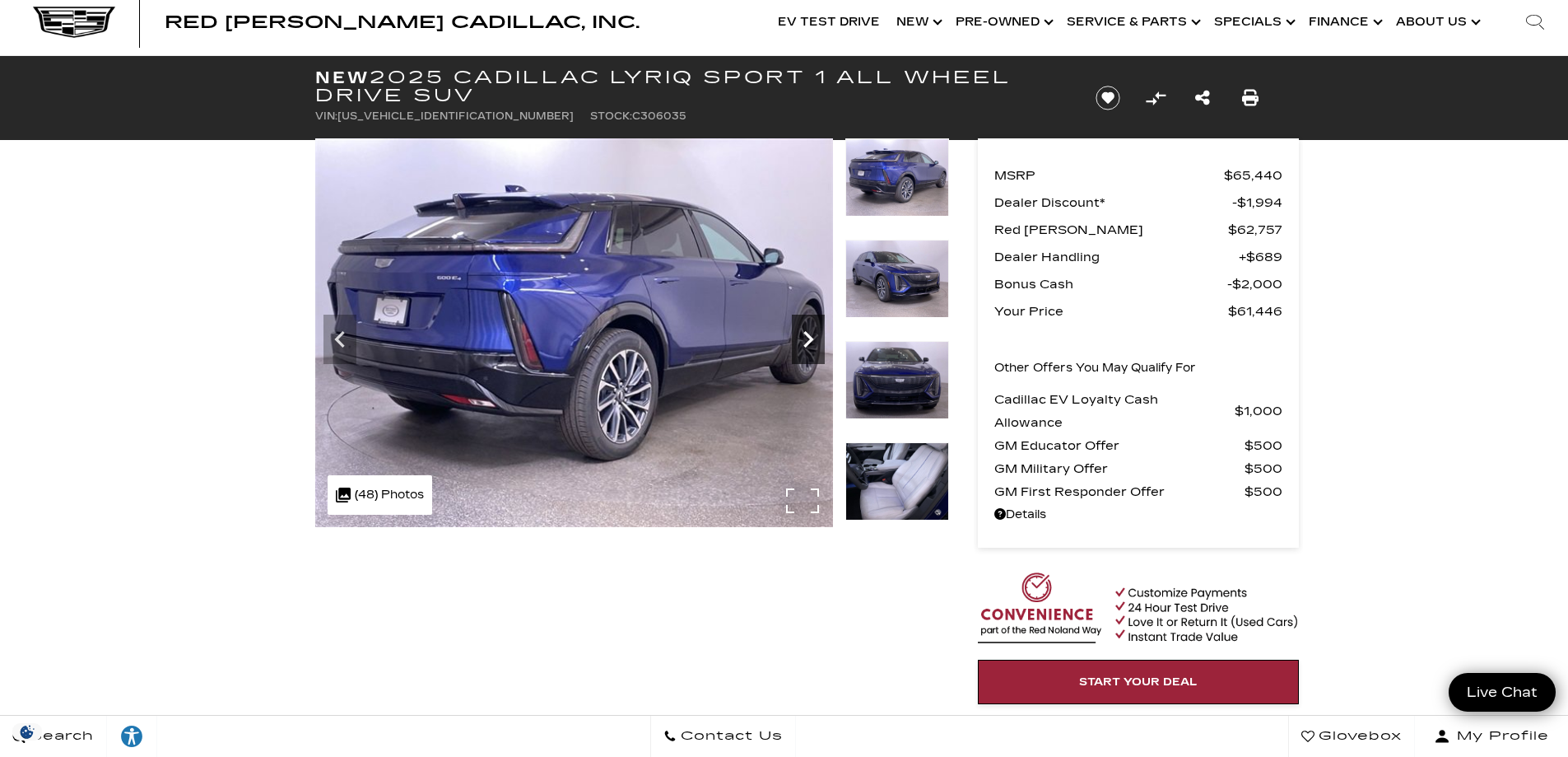
click at [807, 340] on icon "Next" at bounding box center [808, 339] width 33 height 33
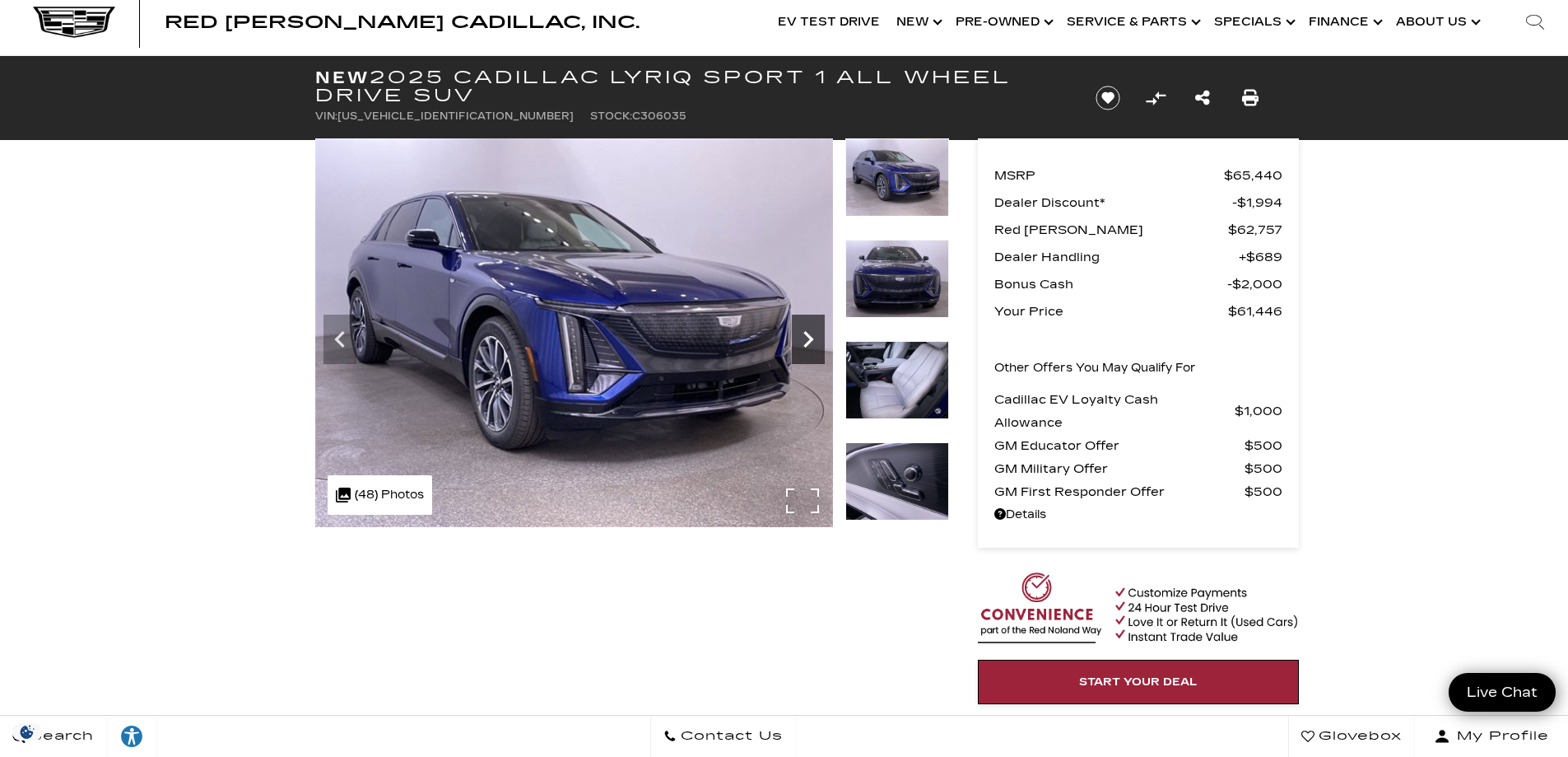
click at [807, 340] on icon "Next" at bounding box center [808, 339] width 33 height 33
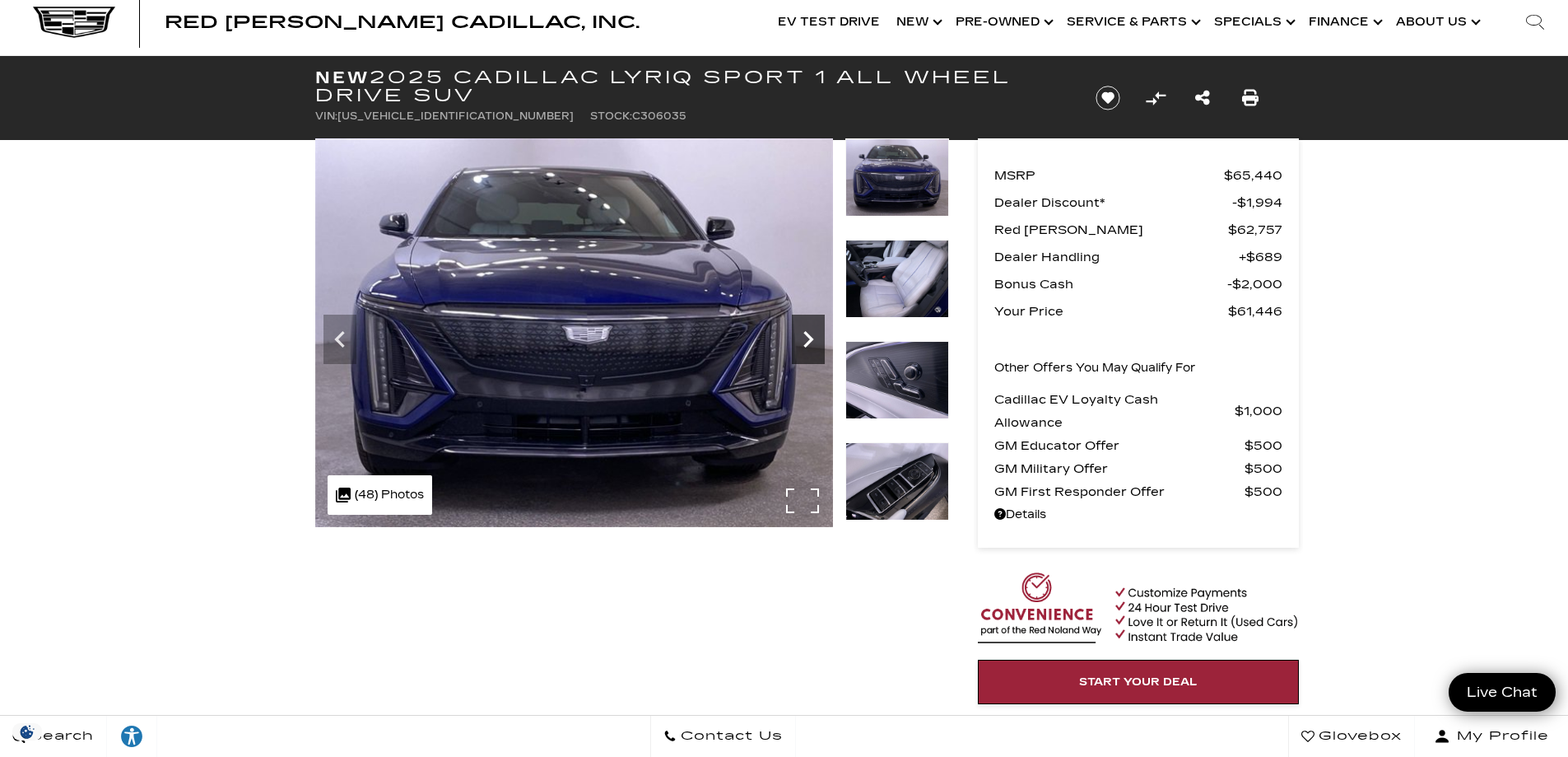
click at [807, 340] on icon "Next" at bounding box center [808, 339] width 33 height 33
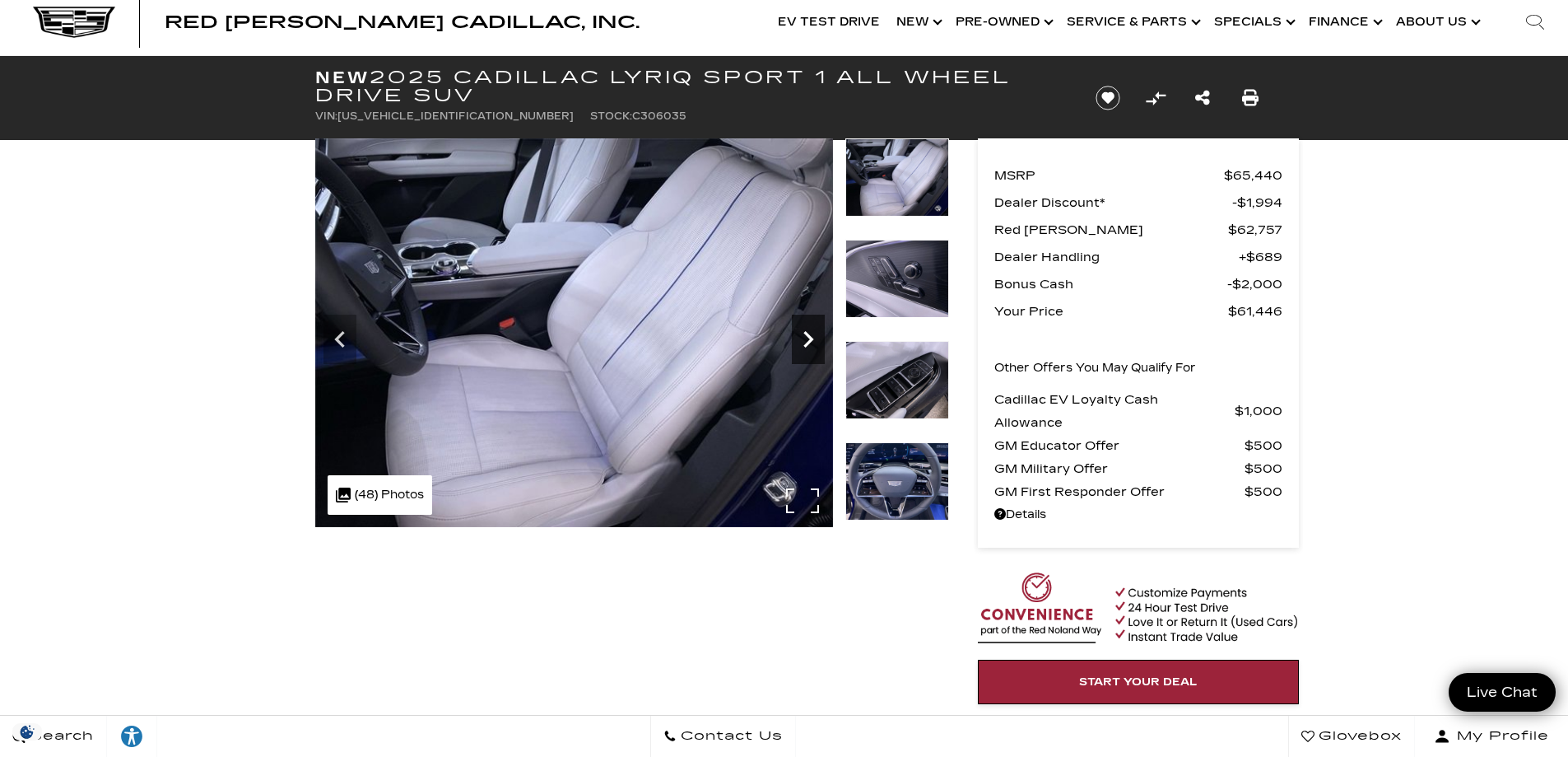
click at [807, 340] on icon "Next" at bounding box center [808, 339] width 33 height 33
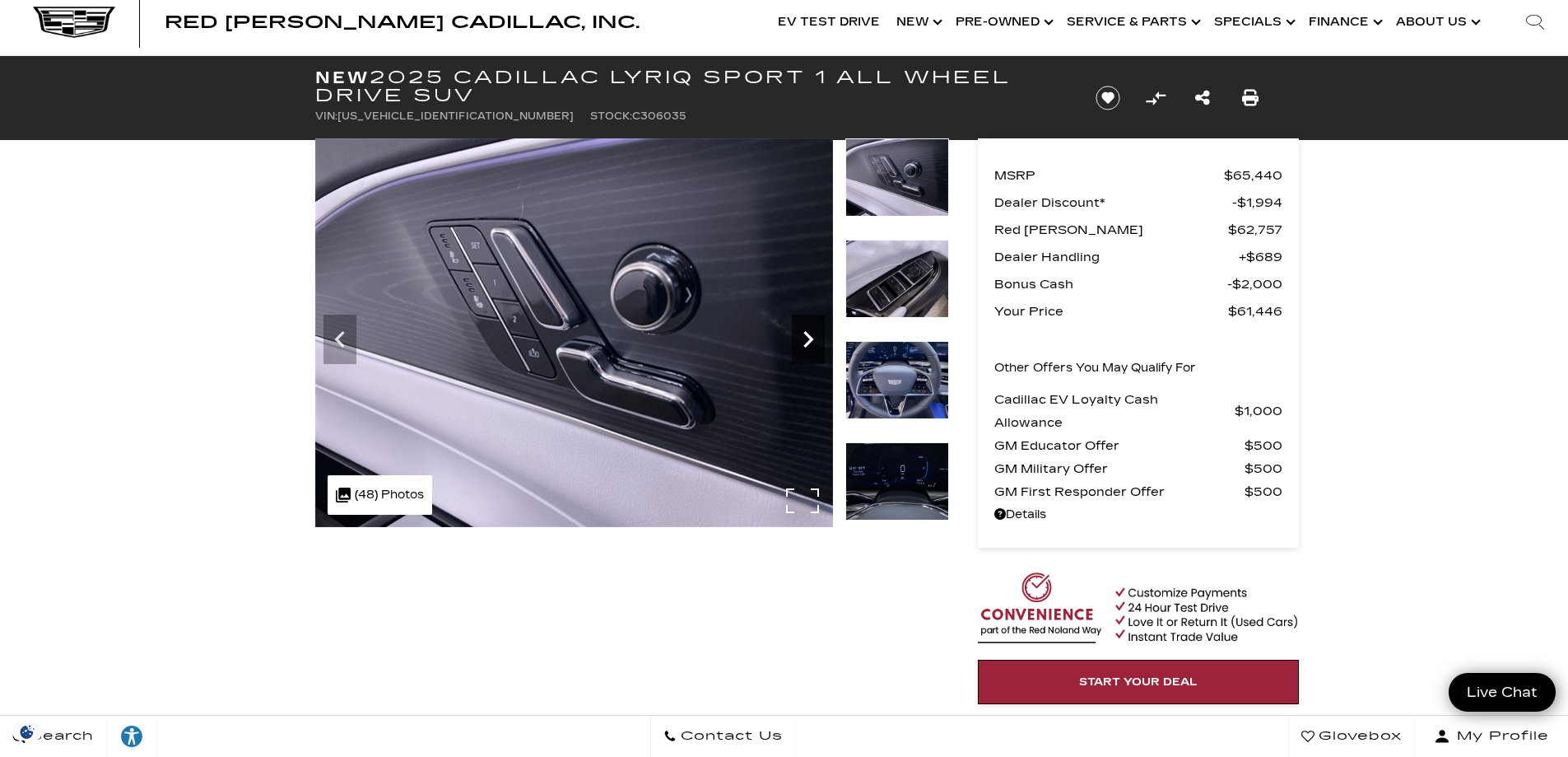
click at [807, 340] on icon "Next" at bounding box center [808, 339] width 33 height 33
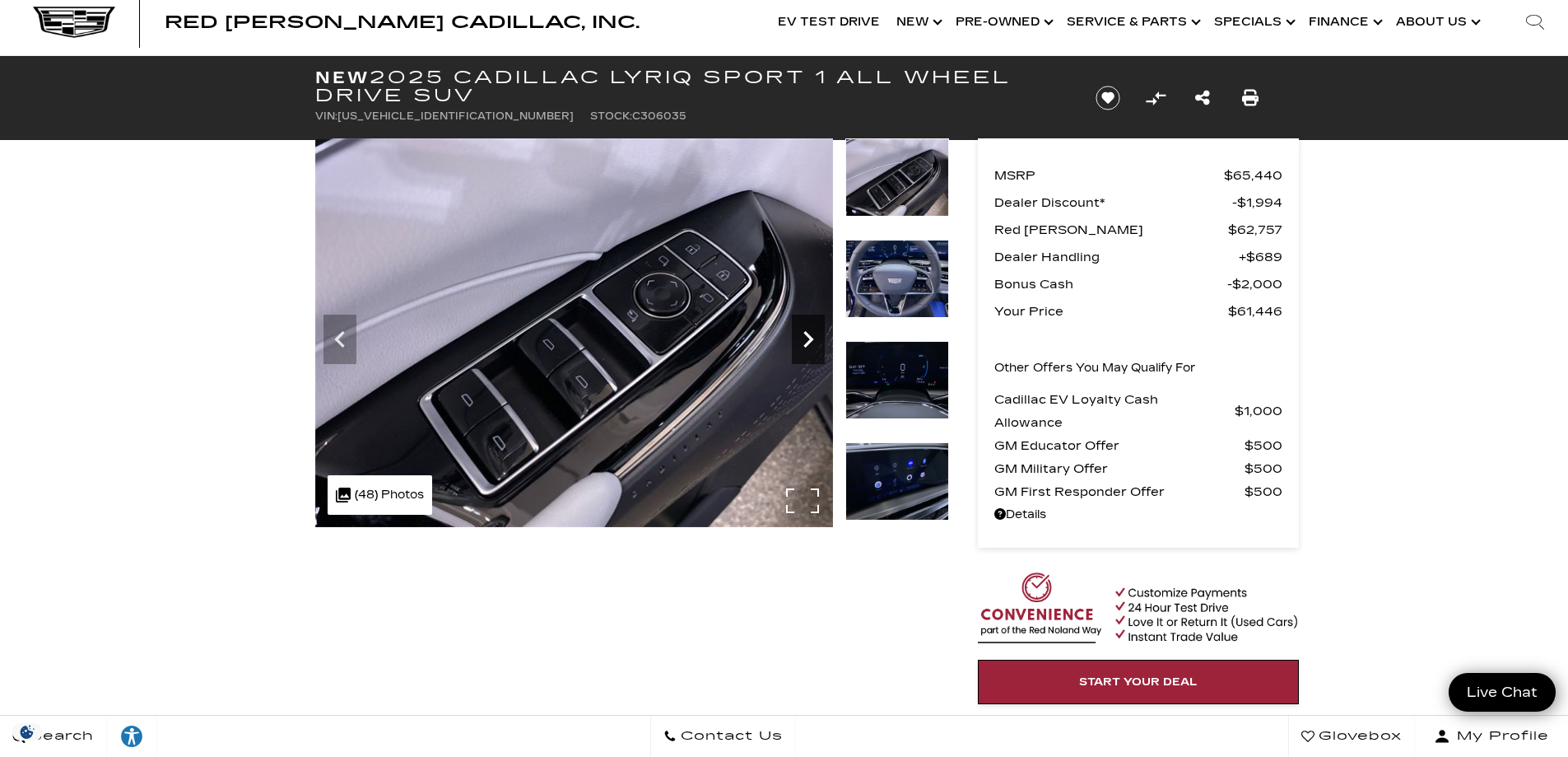
click at [807, 340] on icon "Next" at bounding box center [808, 339] width 33 height 33
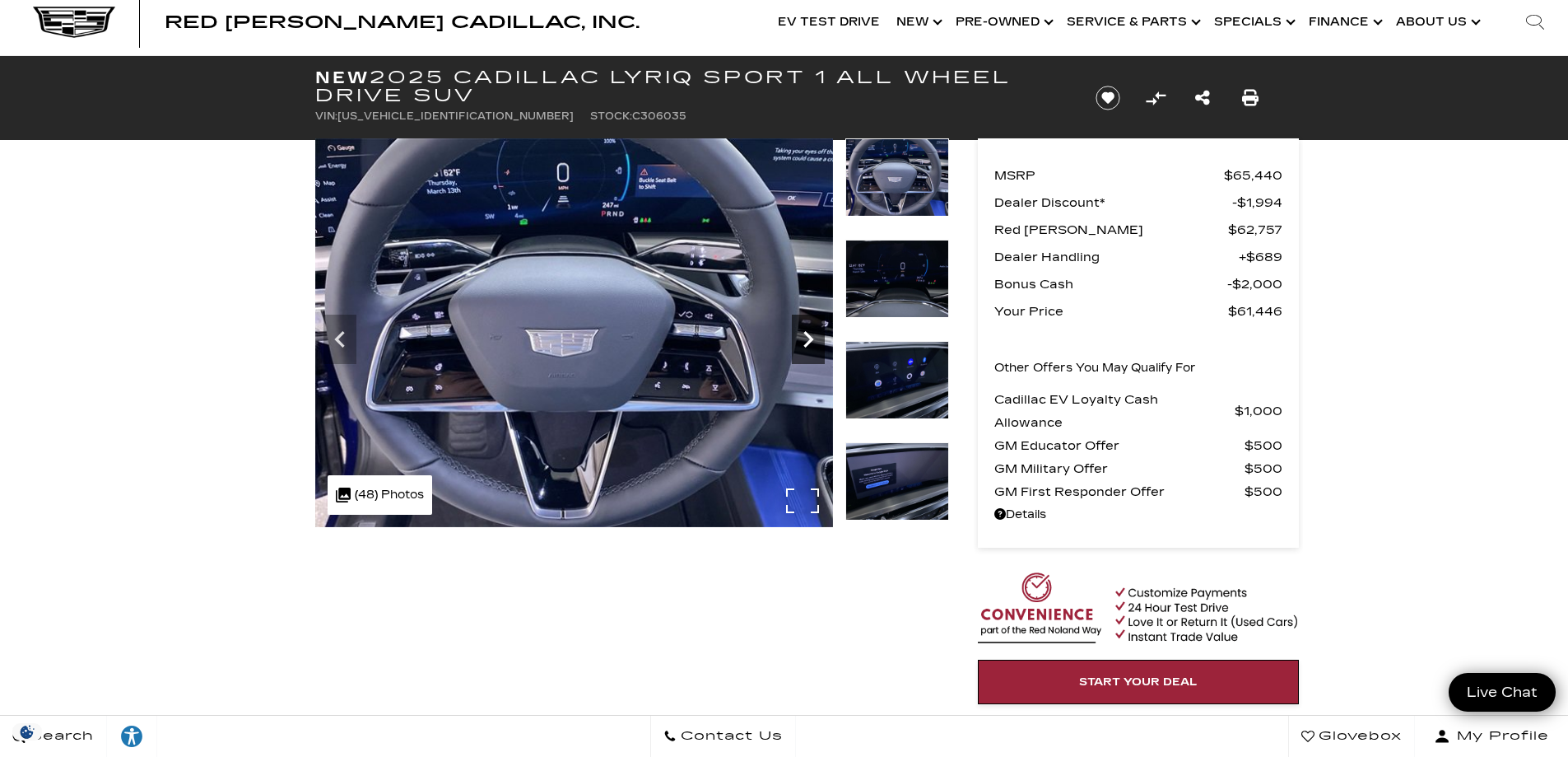
click at [807, 340] on icon "Next" at bounding box center [808, 339] width 33 height 33
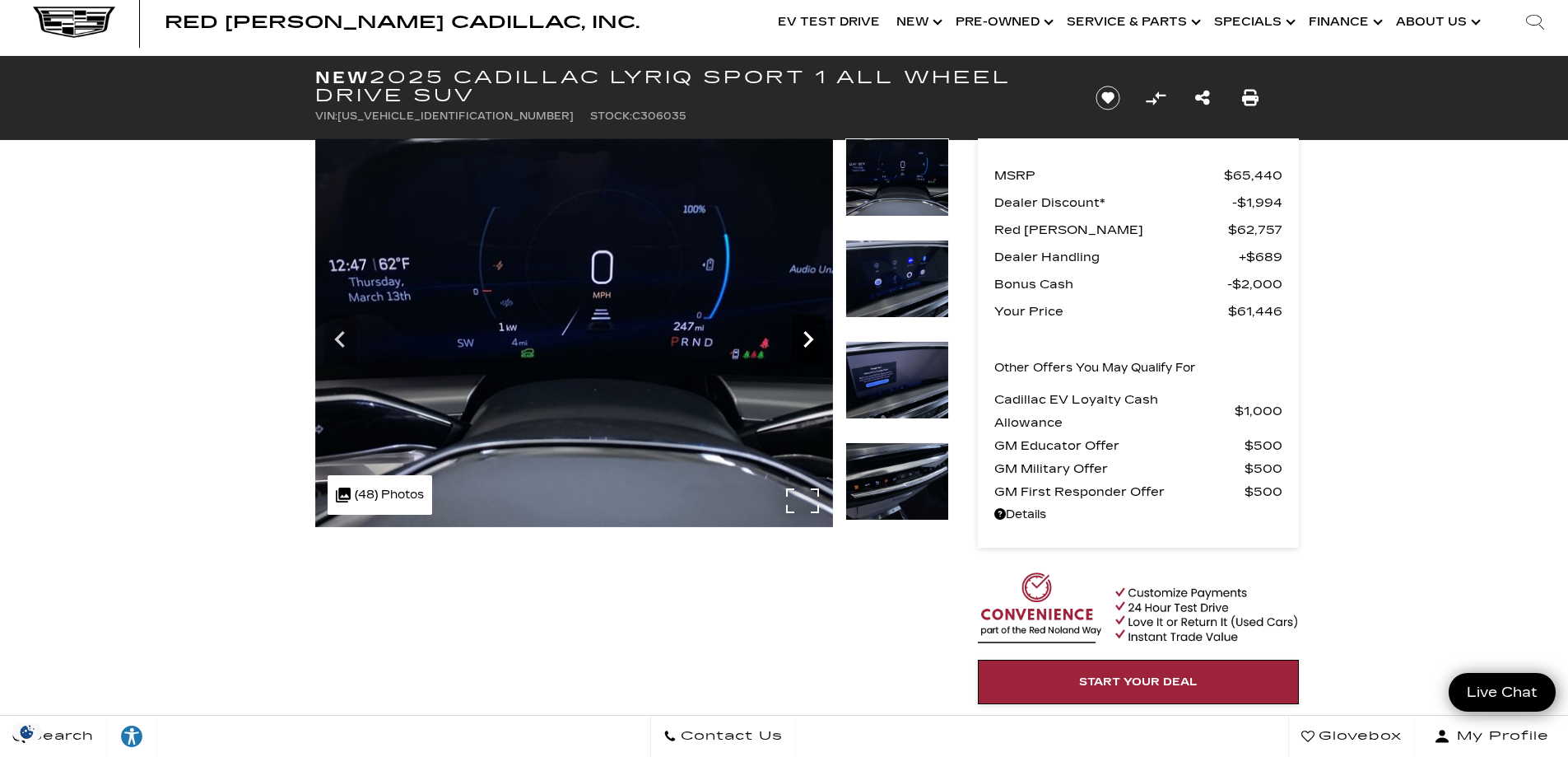
click at [807, 340] on icon "Next" at bounding box center [808, 339] width 33 height 33
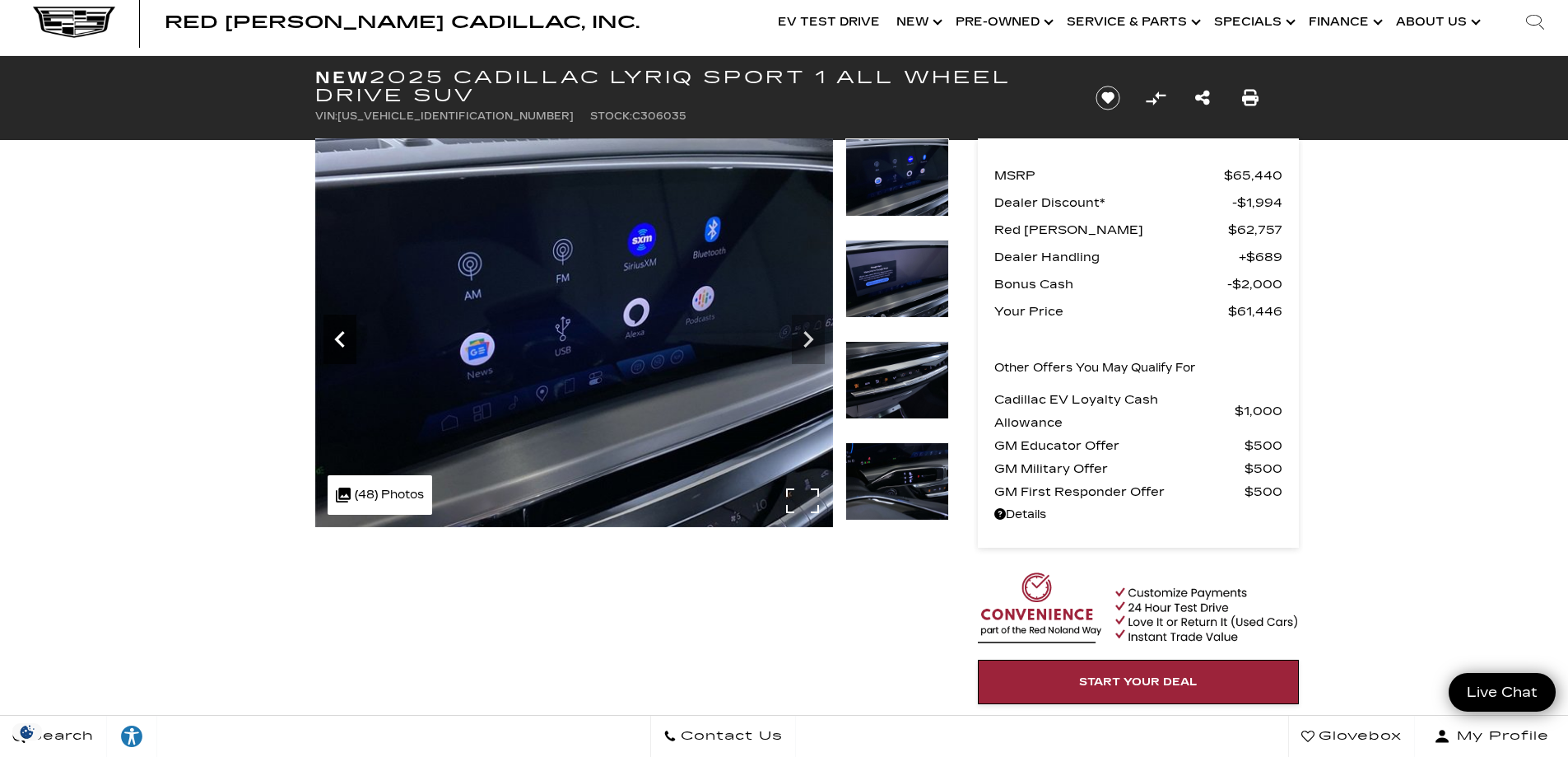
click at [341, 335] on icon "Previous" at bounding box center [339, 339] width 10 height 17
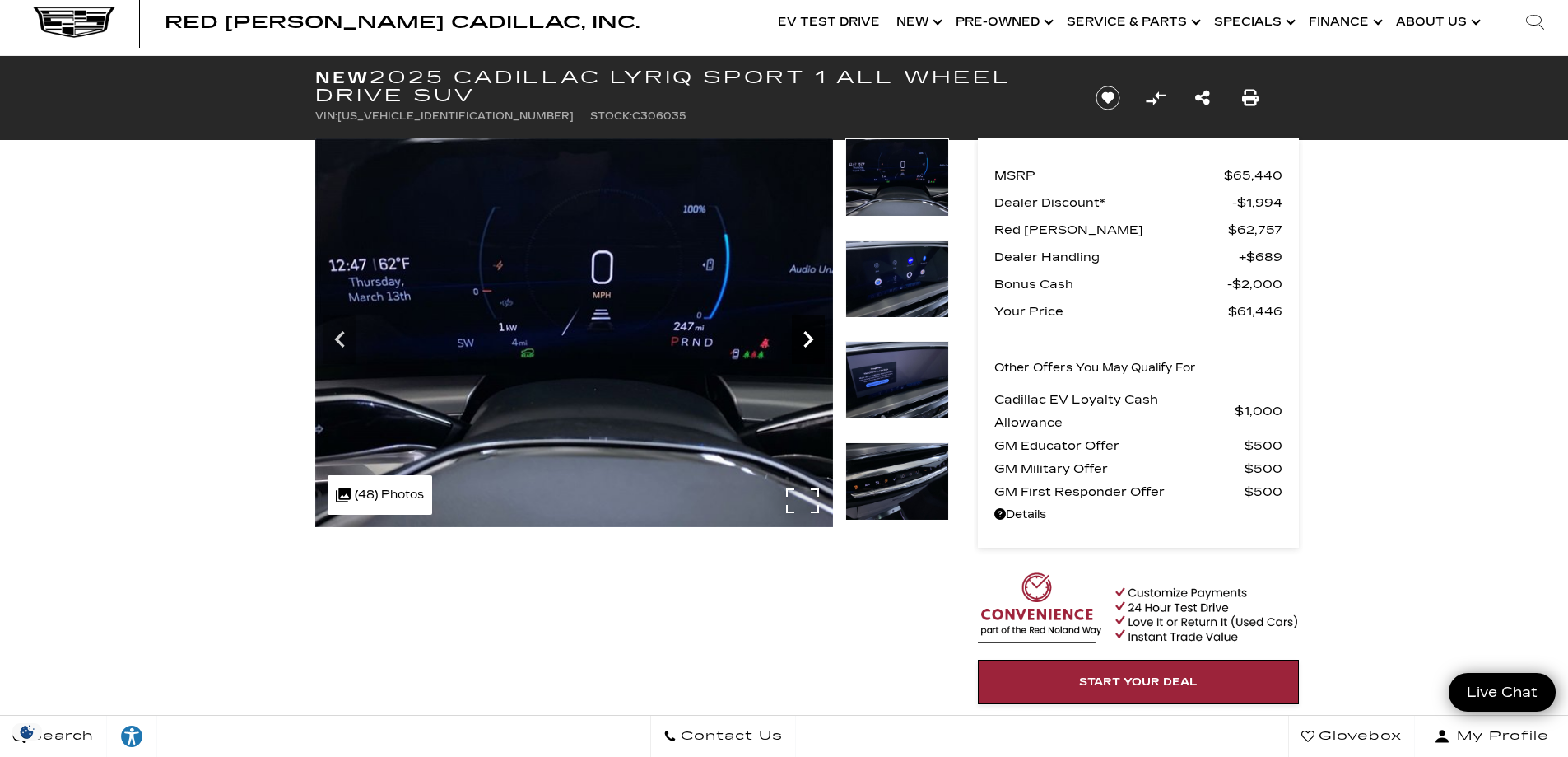
click at [806, 339] on icon "Next" at bounding box center [808, 339] width 33 height 33
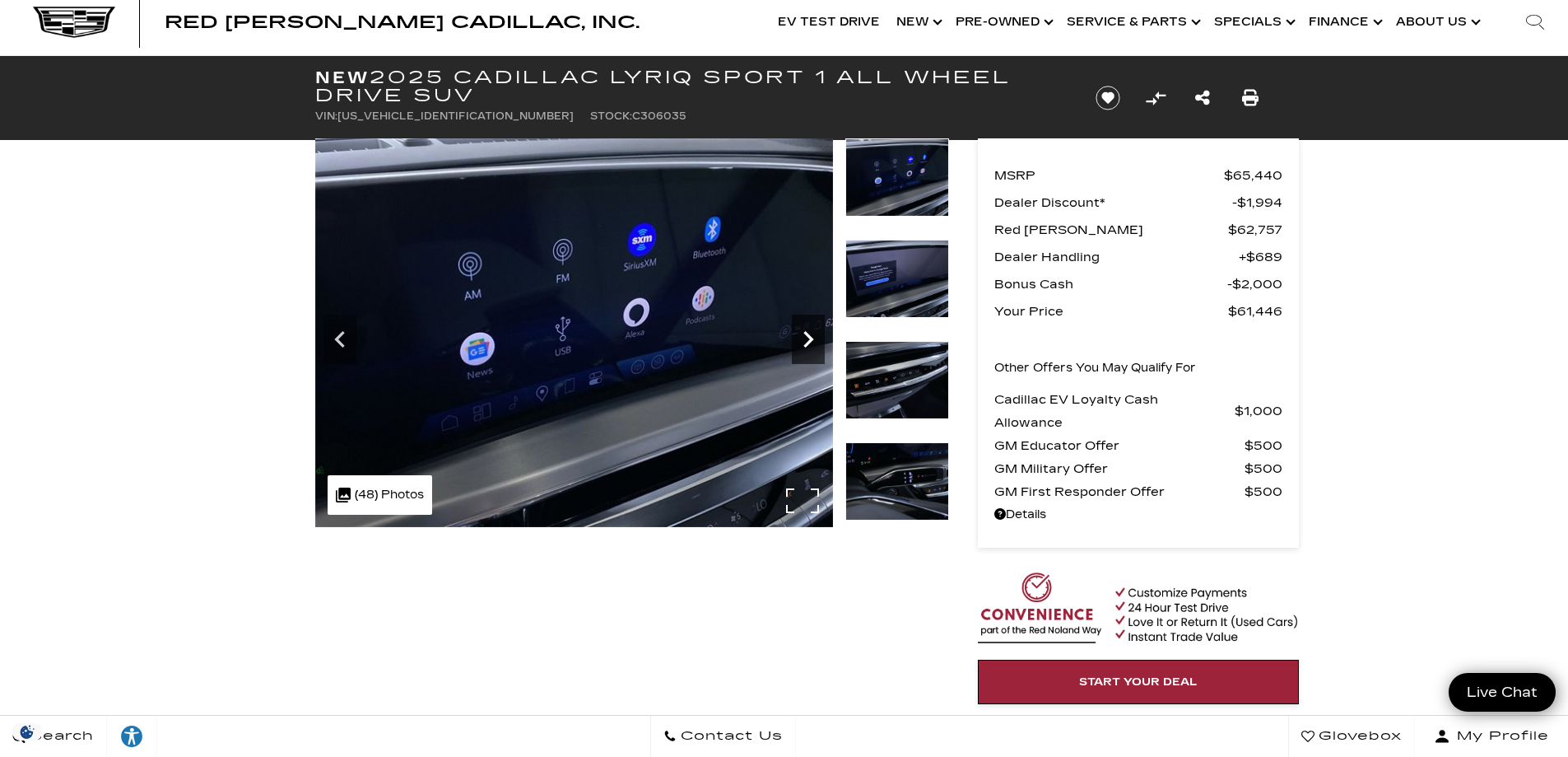
click at [806, 339] on icon "Next" at bounding box center [808, 339] width 33 height 33
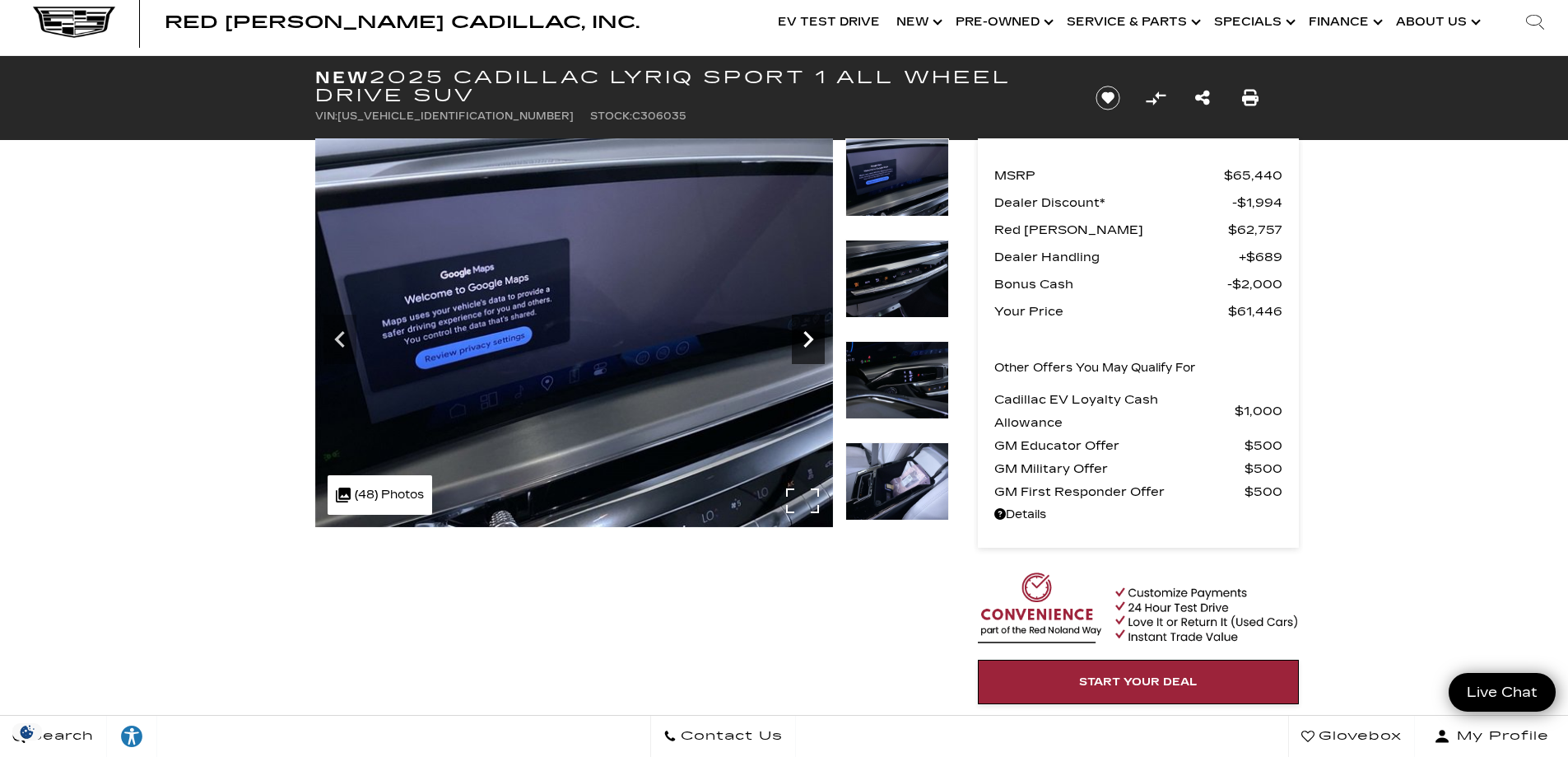
click at [806, 339] on icon "Next" at bounding box center [808, 339] width 33 height 33
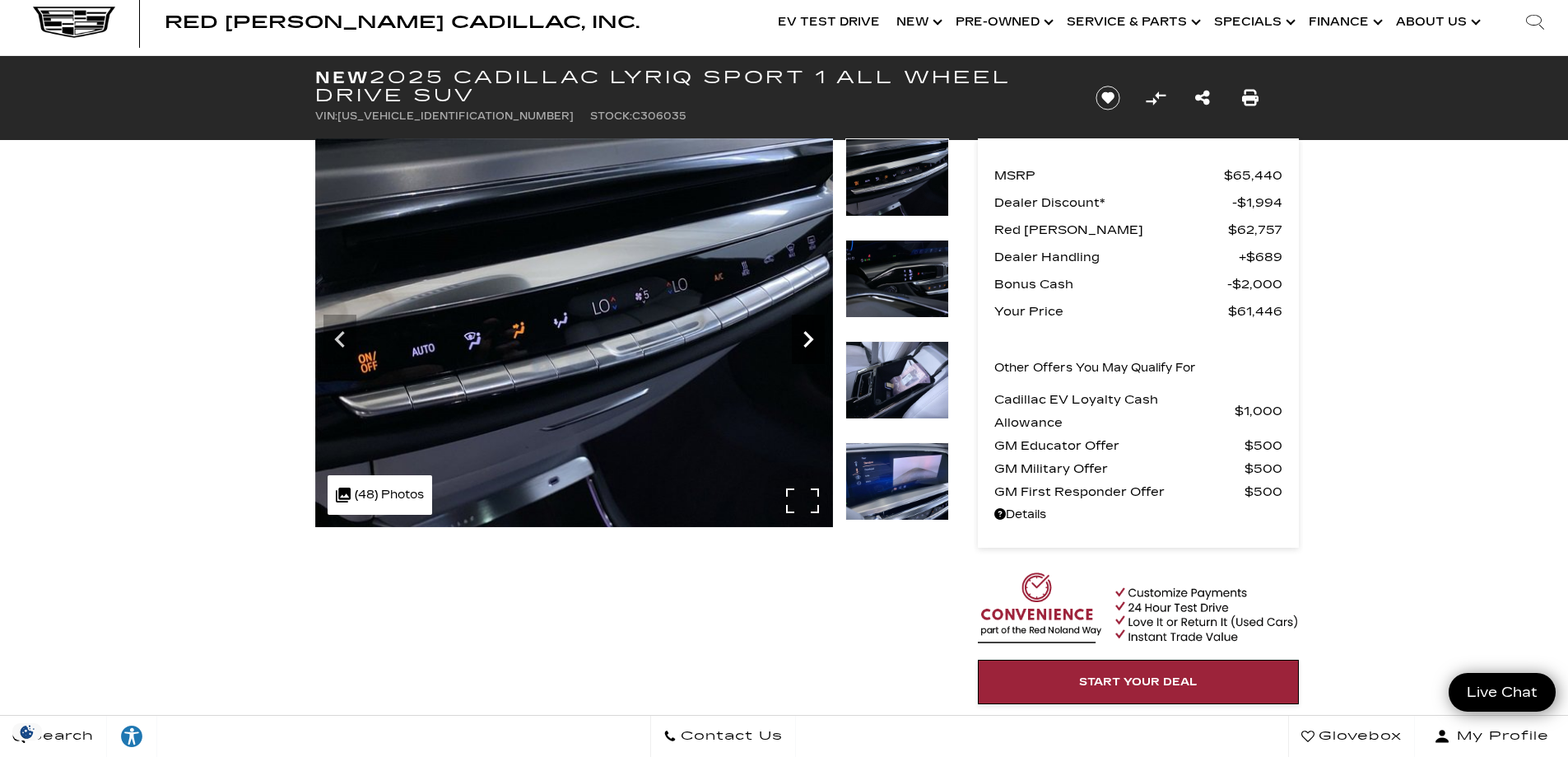
click at [806, 339] on icon "Next" at bounding box center [808, 339] width 33 height 33
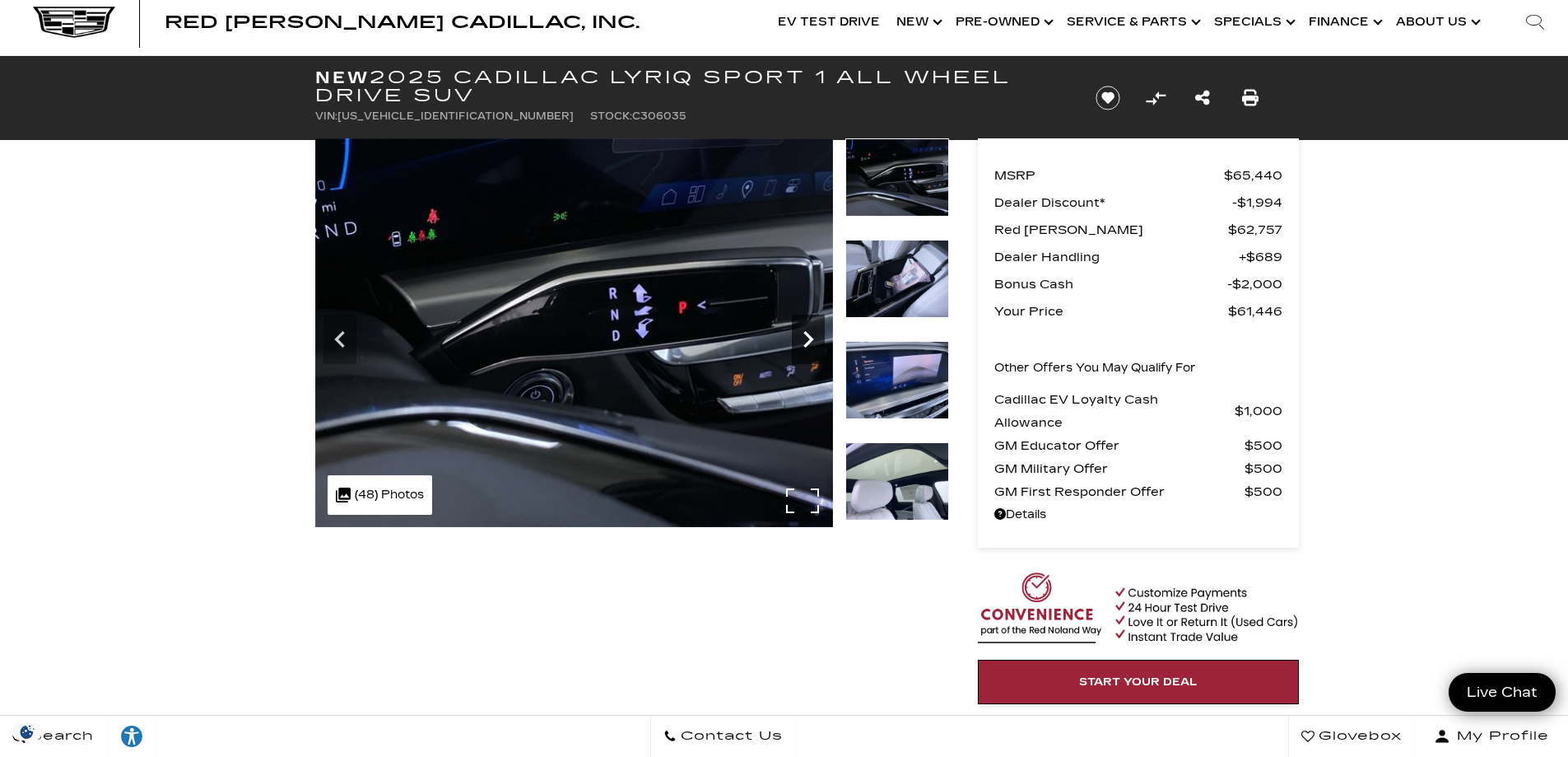
click at [806, 339] on icon "Next" at bounding box center [808, 339] width 33 height 33
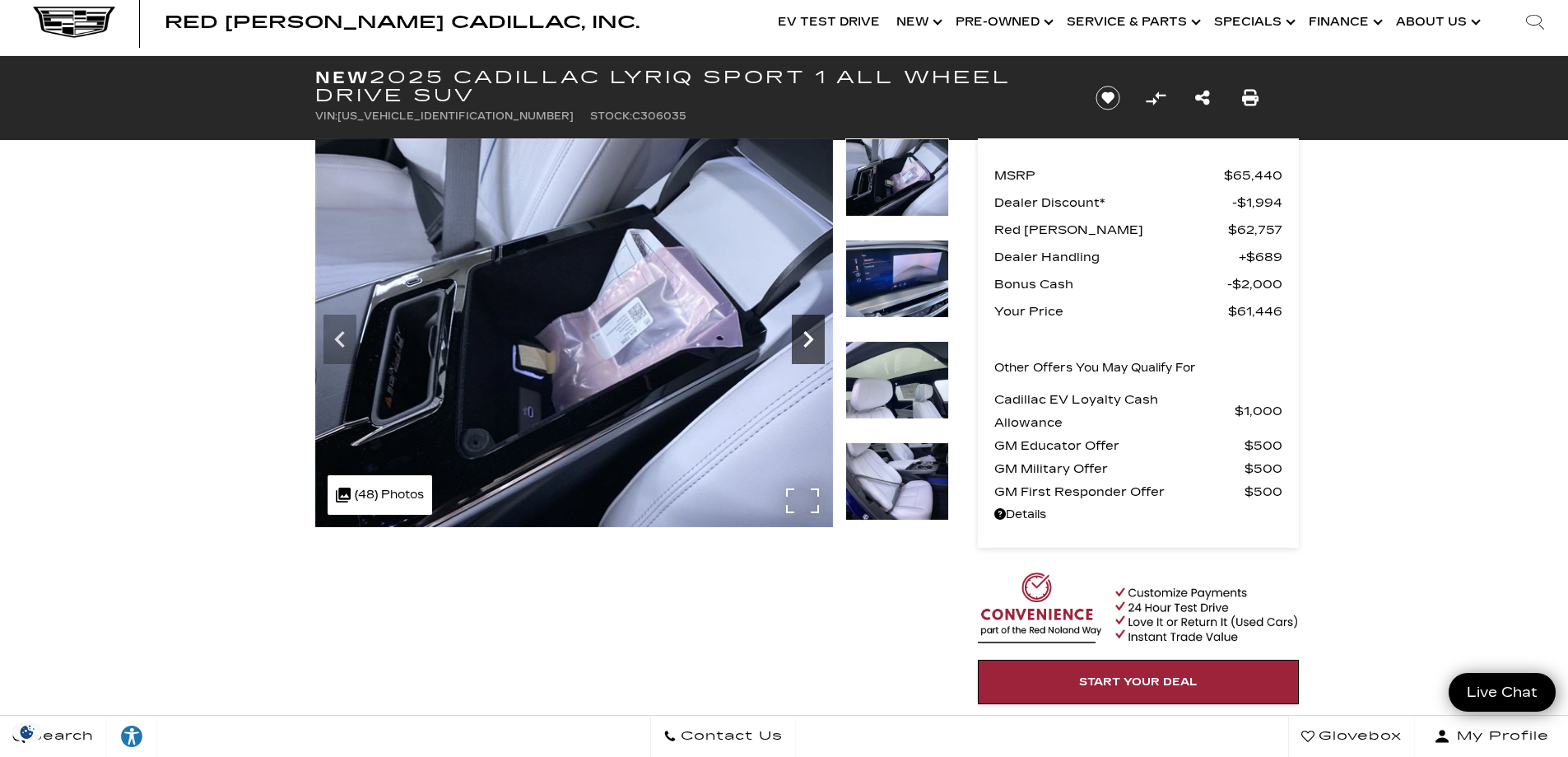
click at [806, 339] on icon "Next" at bounding box center [808, 339] width 33 height 33
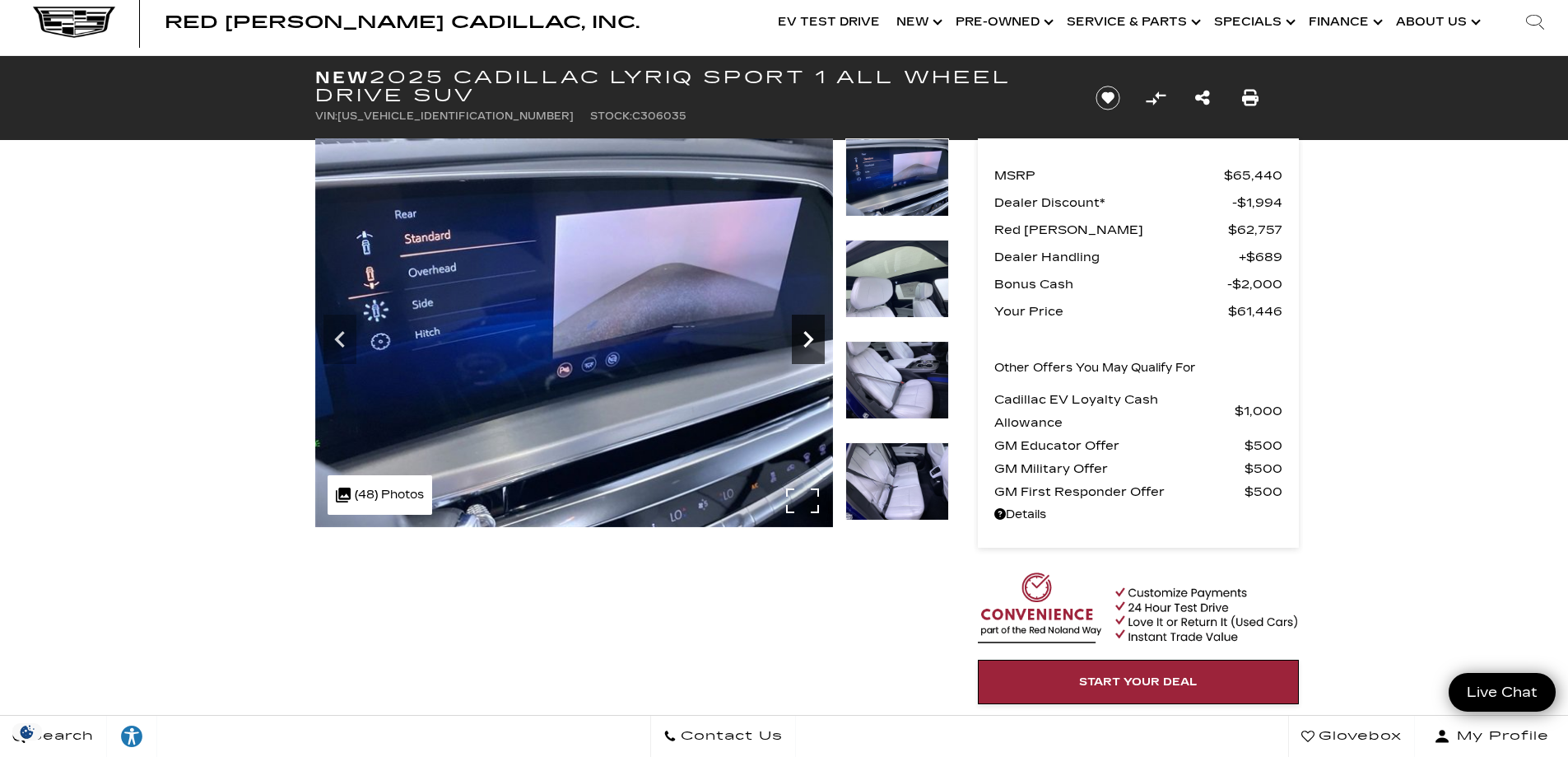
click at [806, 339] on icon "Next" at bounding box center [808, 339] width 33 height 33
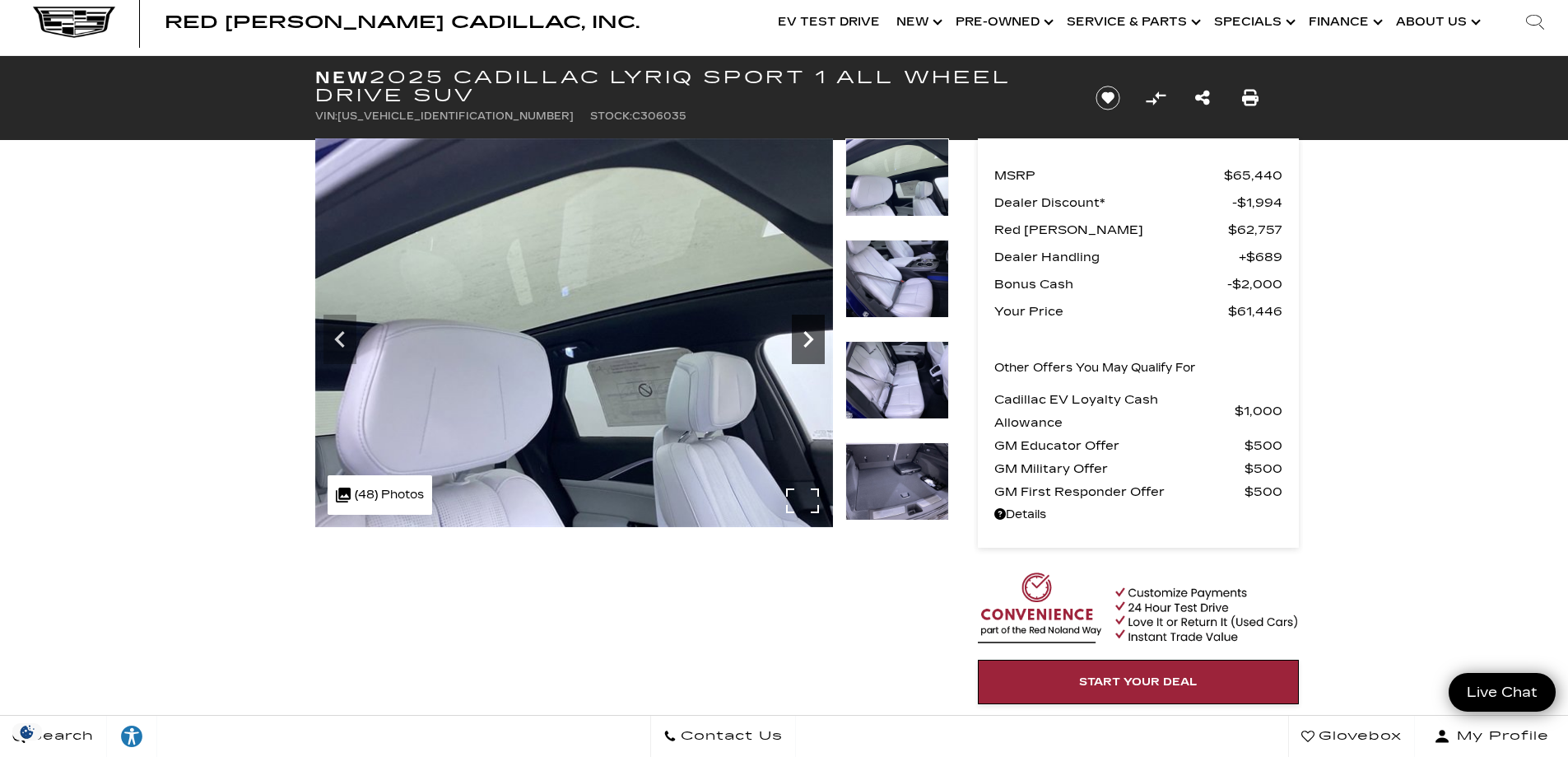
click at [806, 339] on icon "Next" at bounding box center [808, 339] width 33 height 33
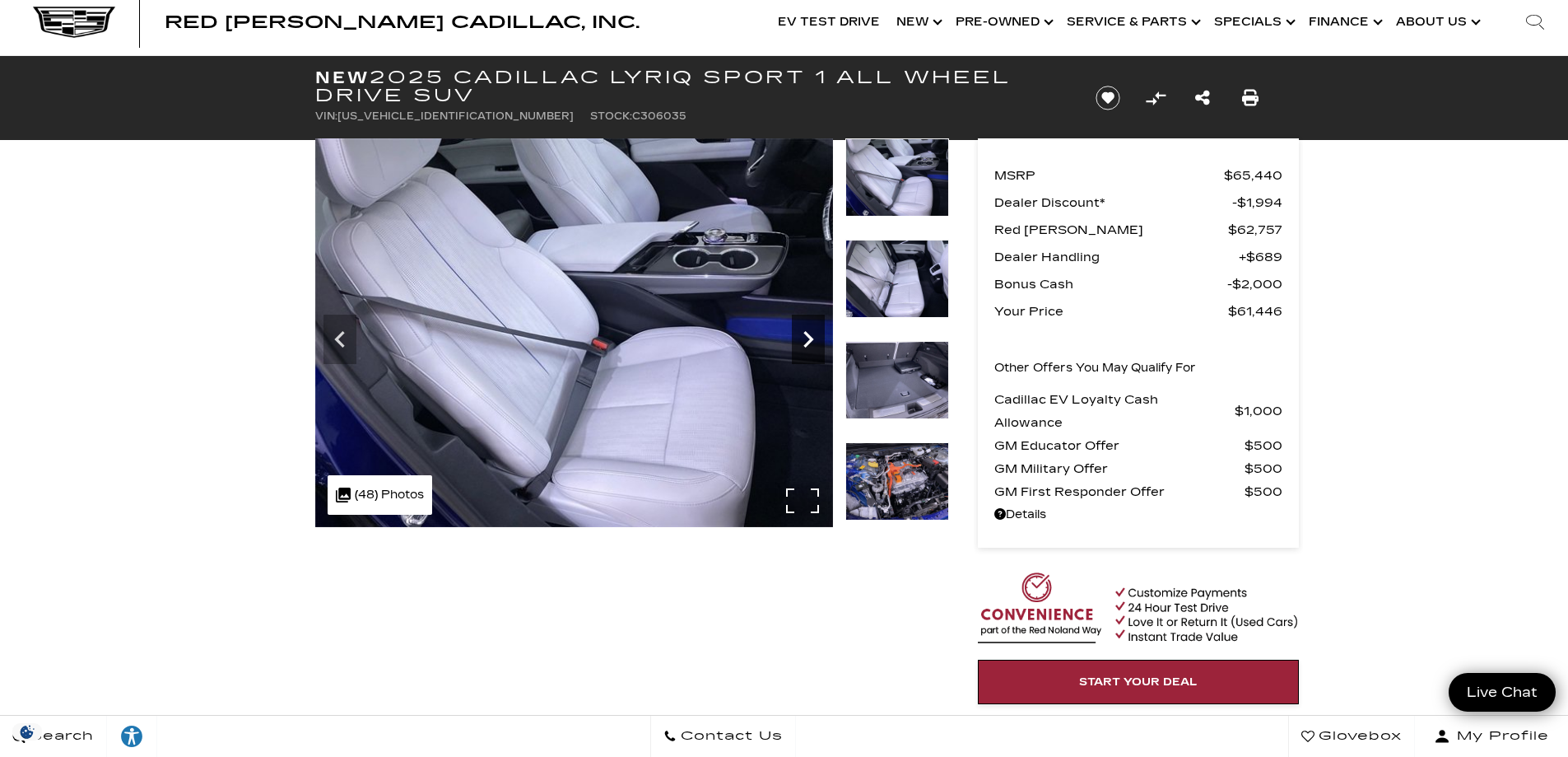
click at [806, 339] on icon "Next" at bounding box center [808, 339] width 33 height 33
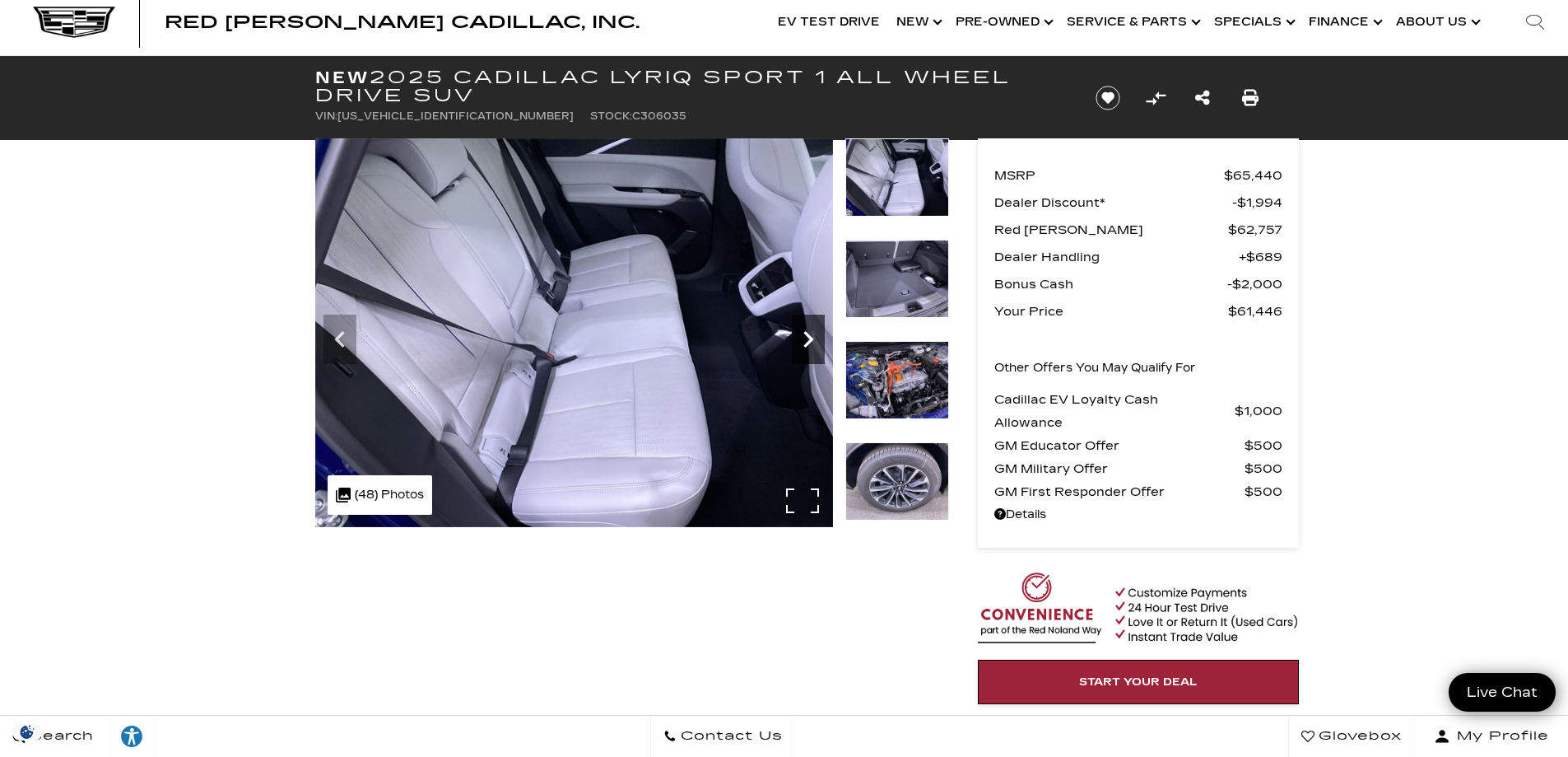
click at [806, 339] on icon "Next" at bounding box center [808, 339] width 33 height 33
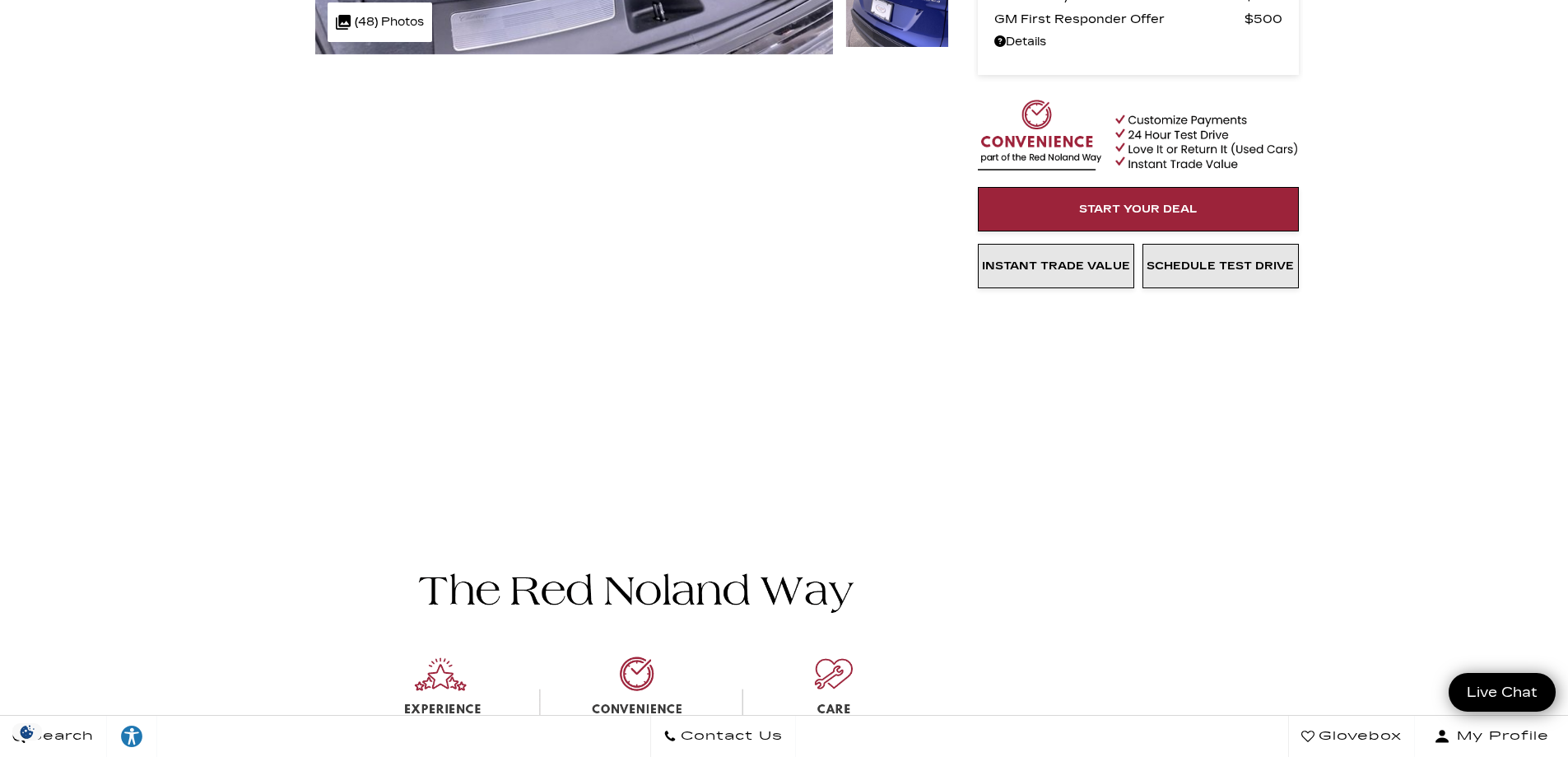
scroll to position [0, 0]
